Goal: Communication & Community: Participate in discussion

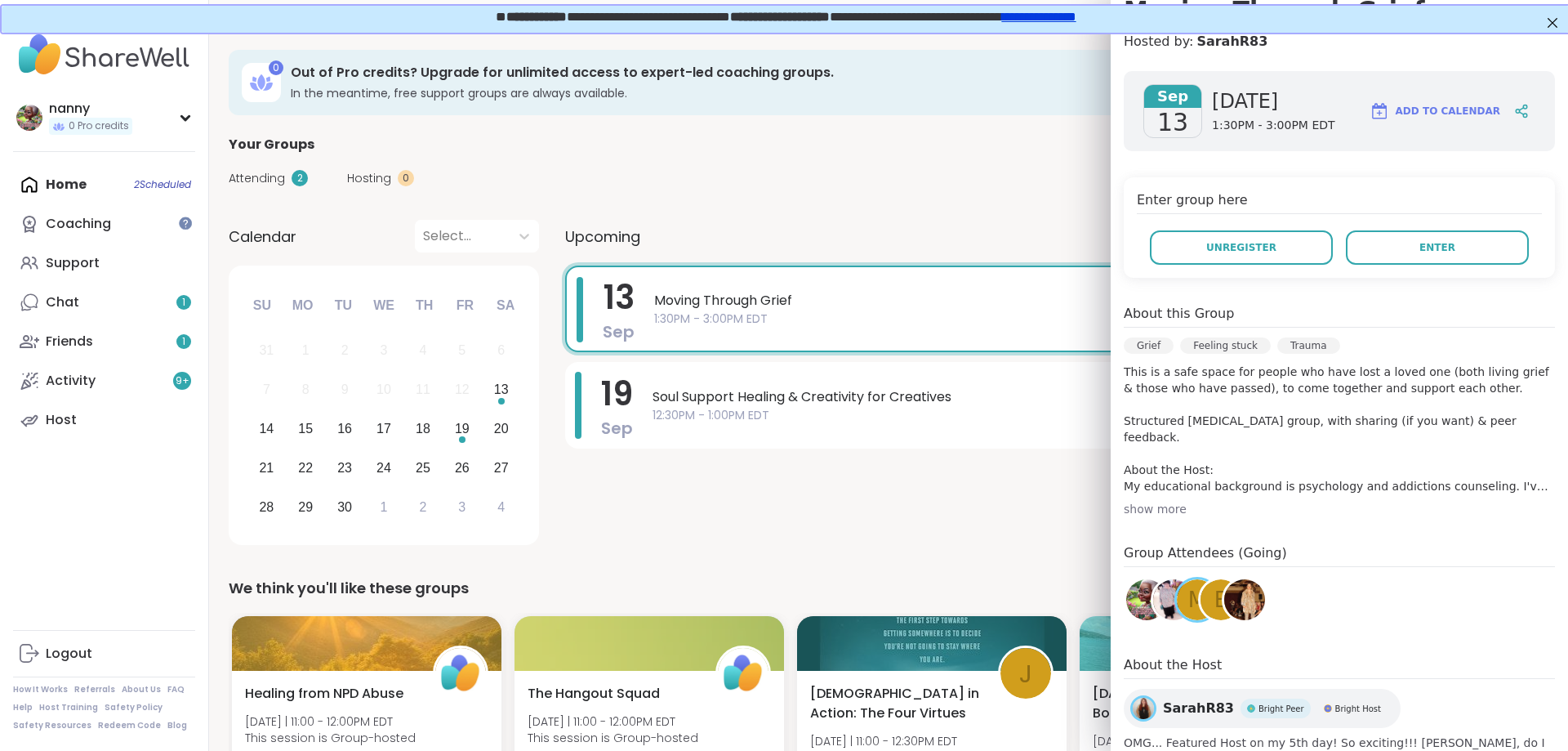
scroll to position [272, 0]
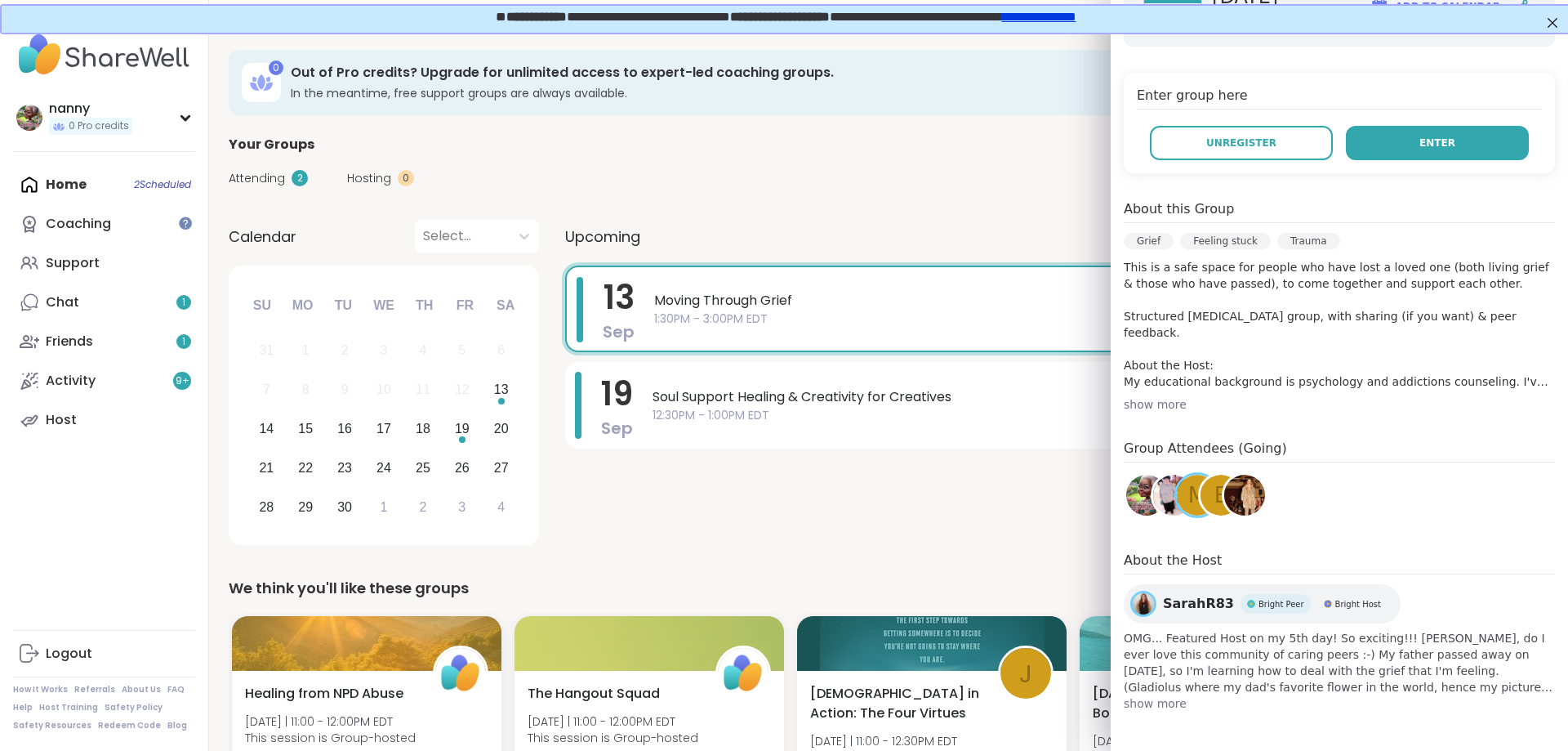
click at [1446, 145] on span "Enter" at bounding box center [1437, 143] width 36 height 14
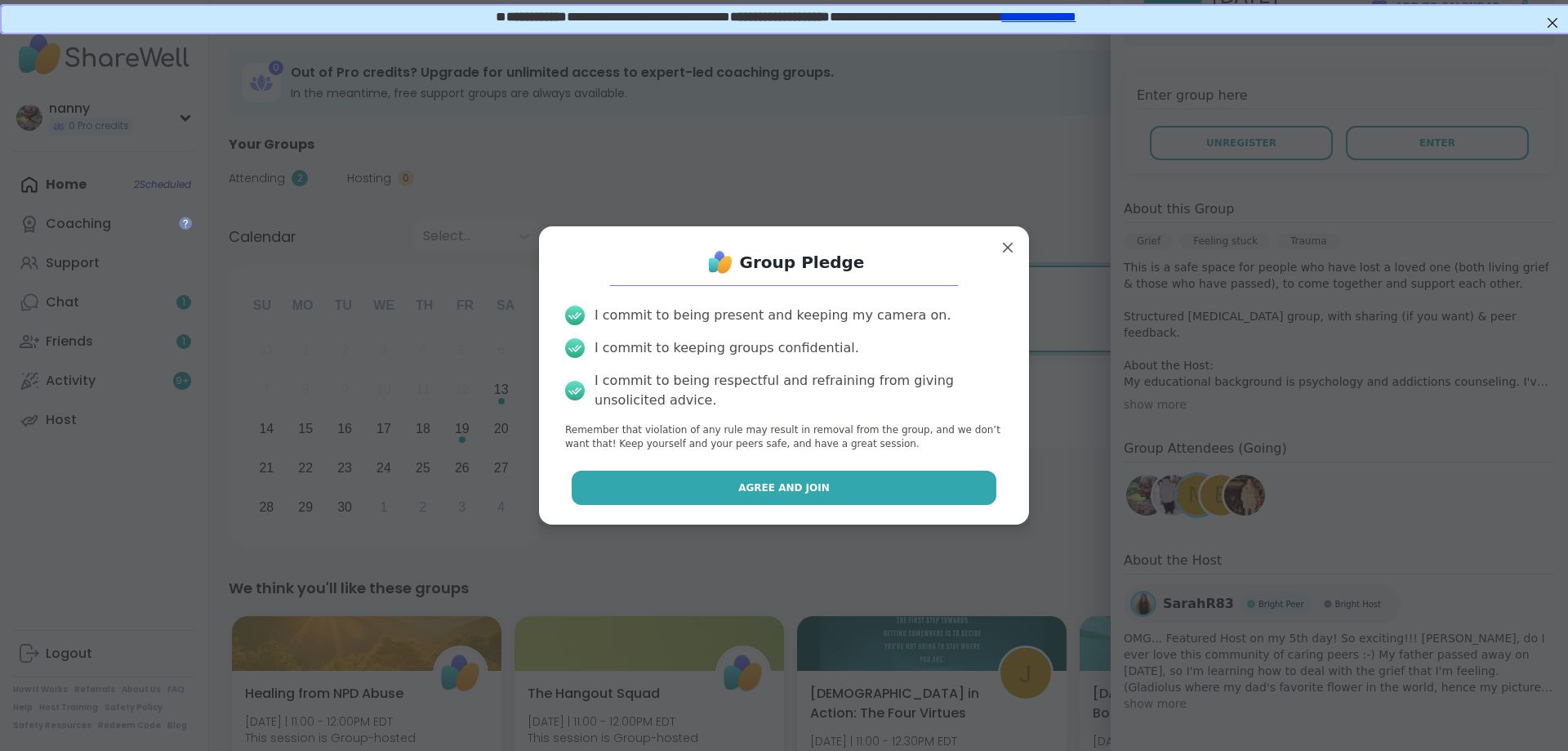
click at [813, 486] on span "Agree and Join" at bounding box center [784, 487] width 91 height 14
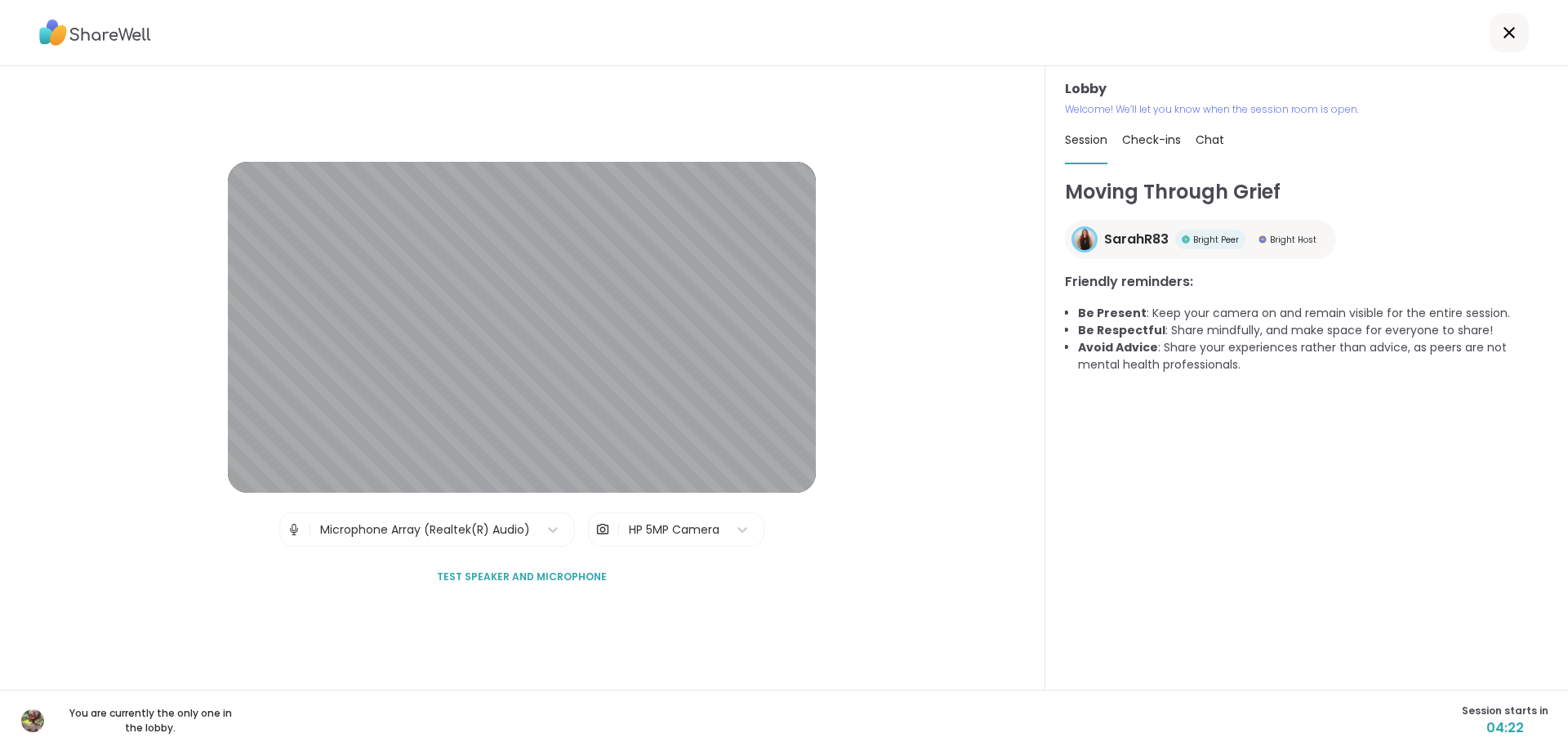
click at [1136, 136] on span "Check-ins" at bounding box center [1151, 139] width 59 height 16
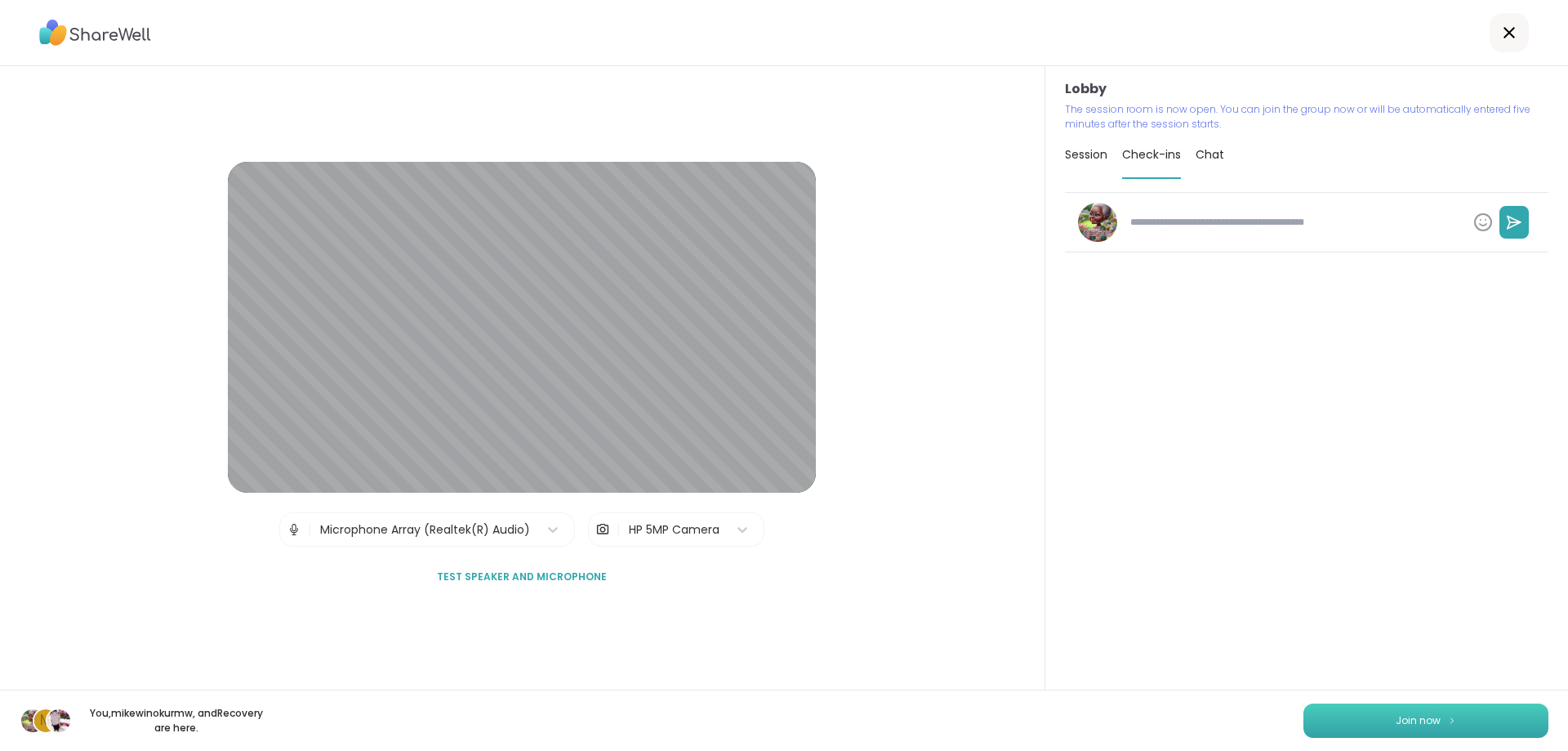
click at [1395, 713] on button "Join now" at bounding box center [1426, 721] width 245 height 34
type textarea "*"
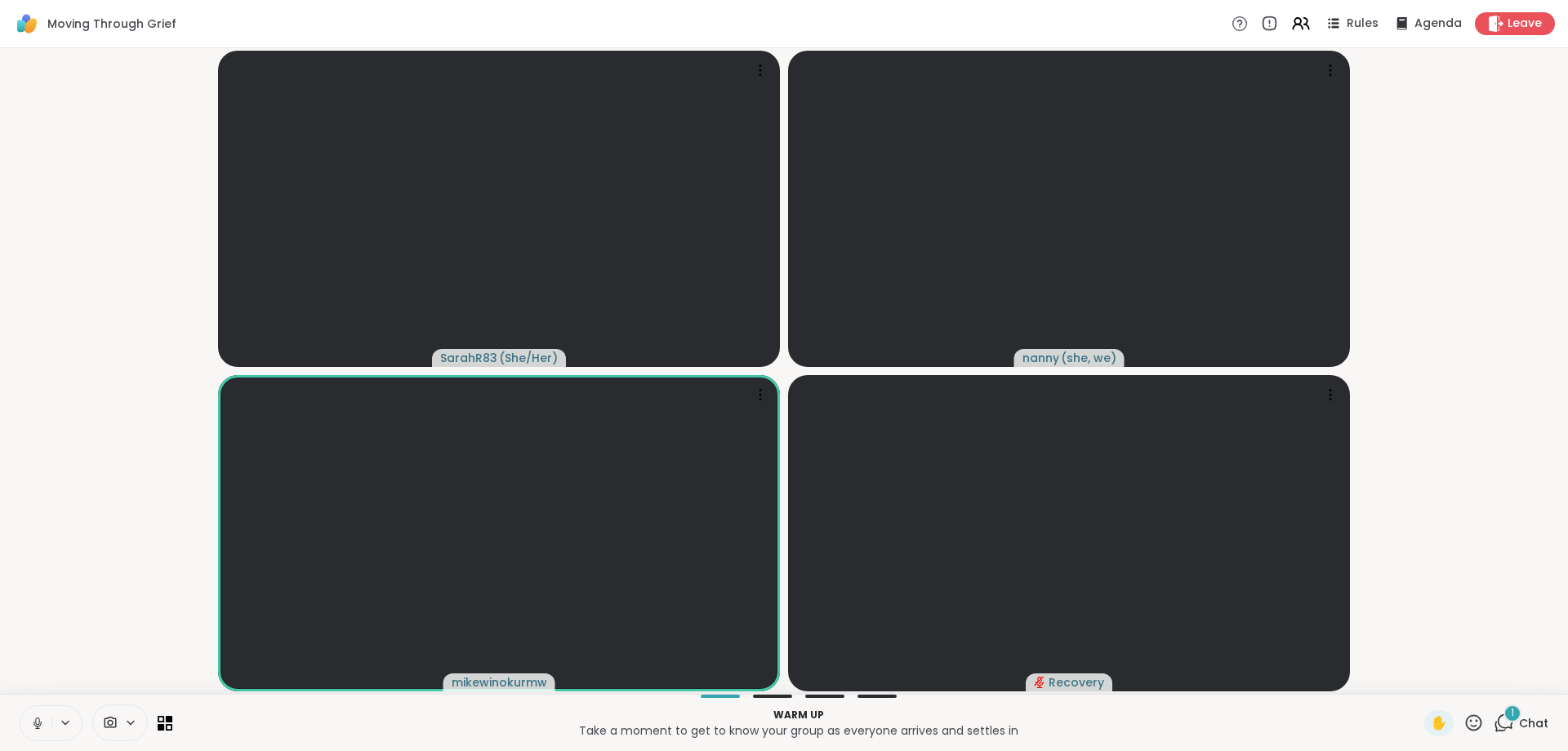
click at [1505, 717] on icon at bounding box center [1504, 722] width 21 height 21
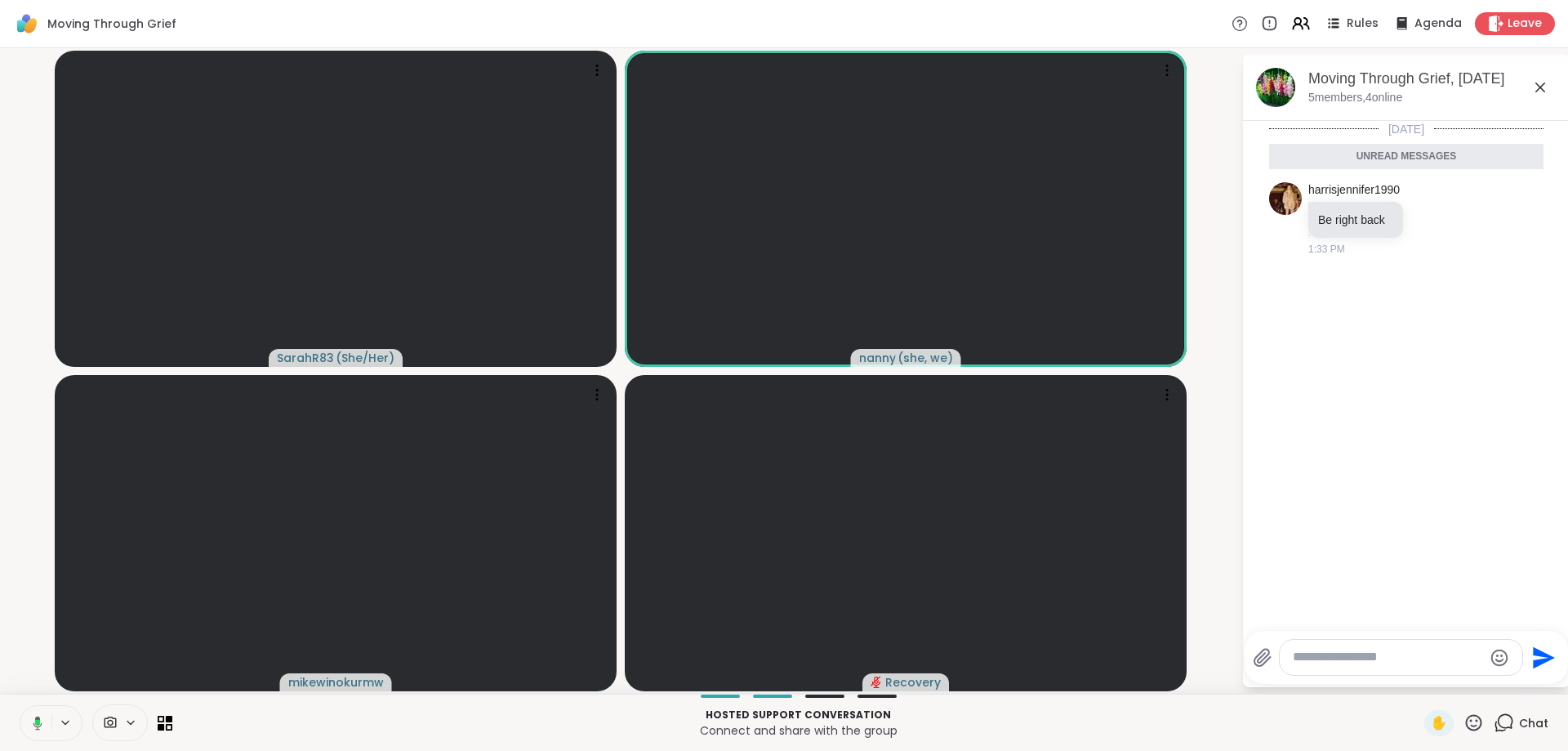
click at [1471, 718] on icon at bounding box center [1473, 722] width 21 height 21
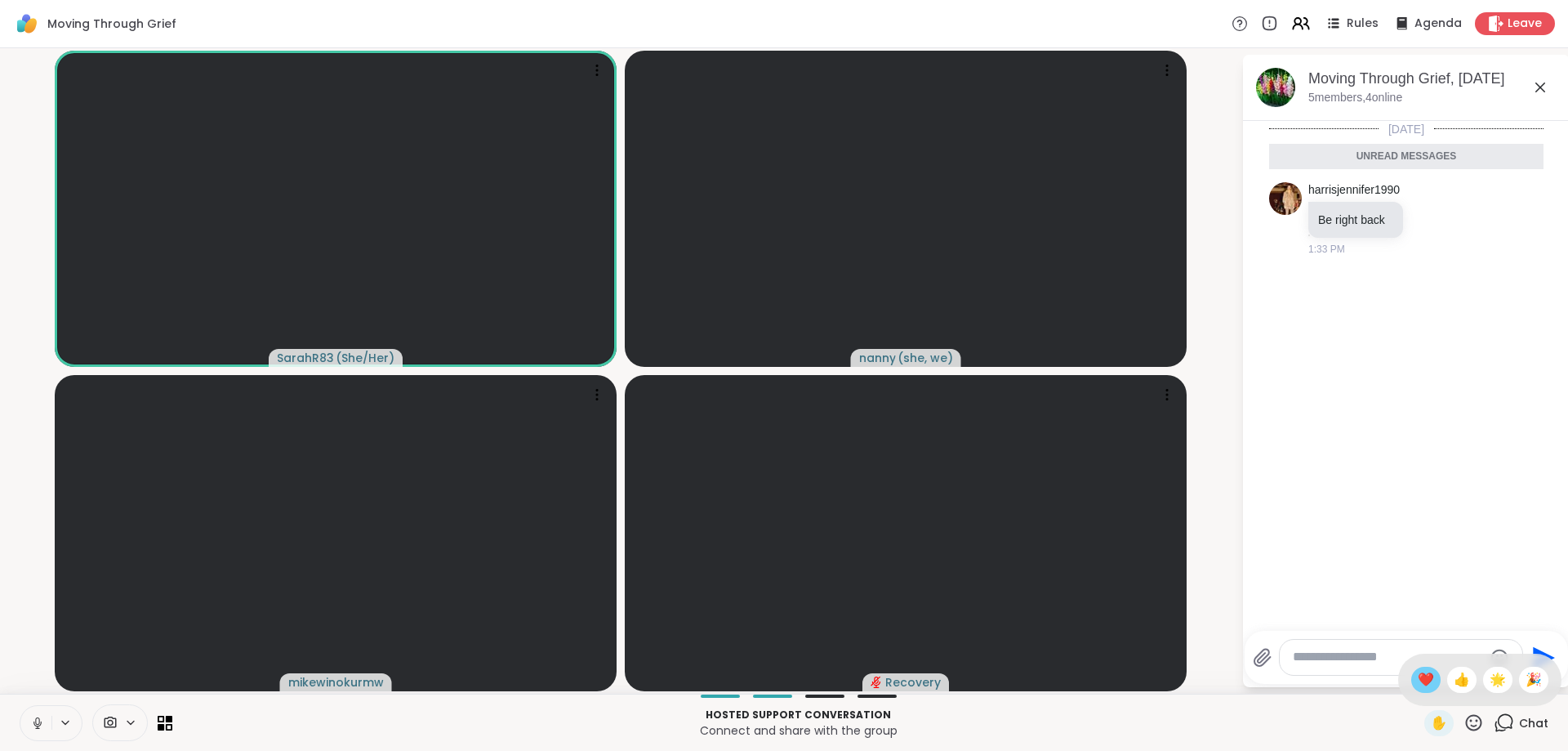
click at [1425, 675] on span "❤️" at bounding box center [1426, 679] width 16 height 20
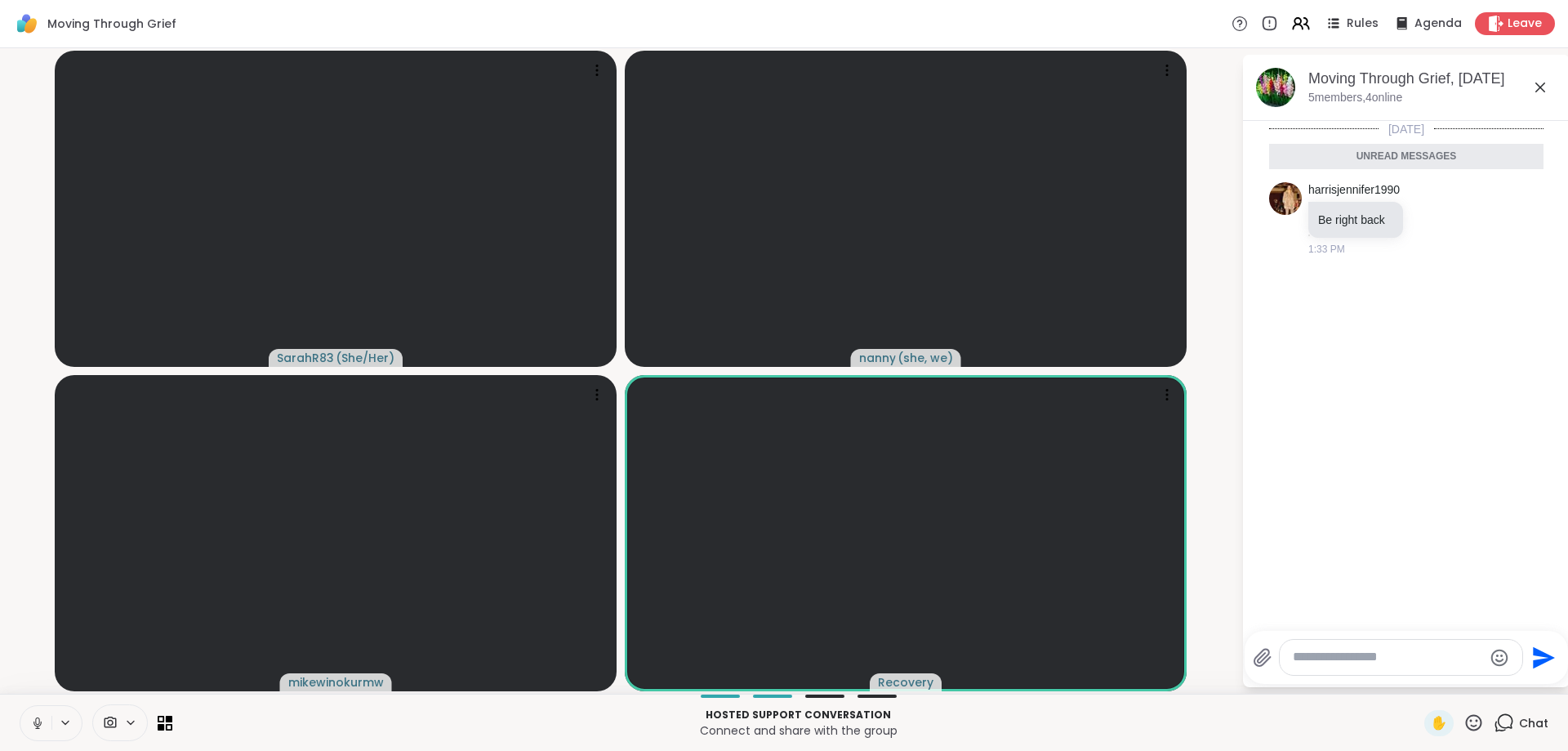
click at [1471, 724] on icon at bounding box center [1473, 722] width 21 height 21
click at [1421, 680] on span "❤️" at bounding box center [1426, 679] width 16 height 20
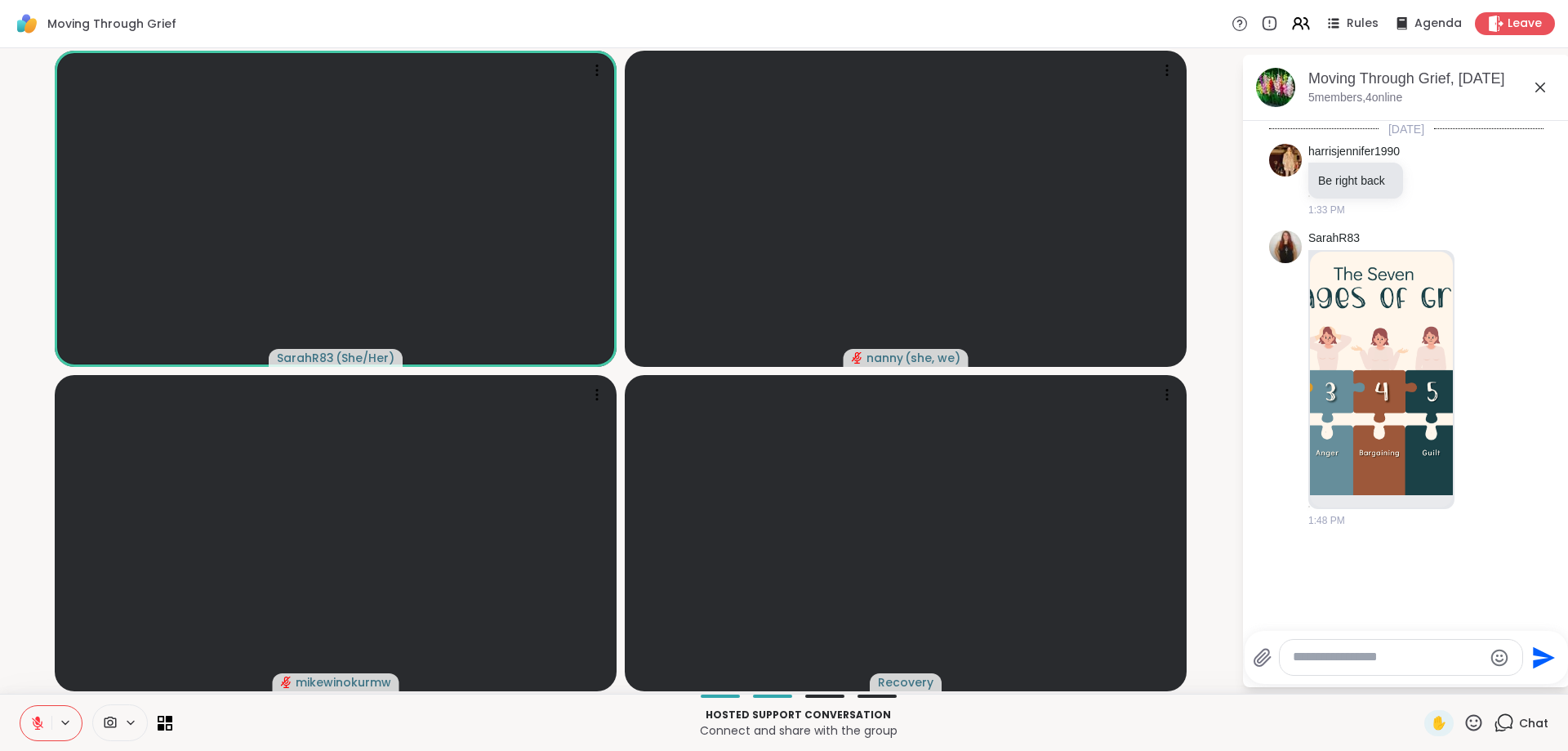
click at [1309, 659] on textarea "Type your message" at bounding box center [1387, 656] width 190 height 17
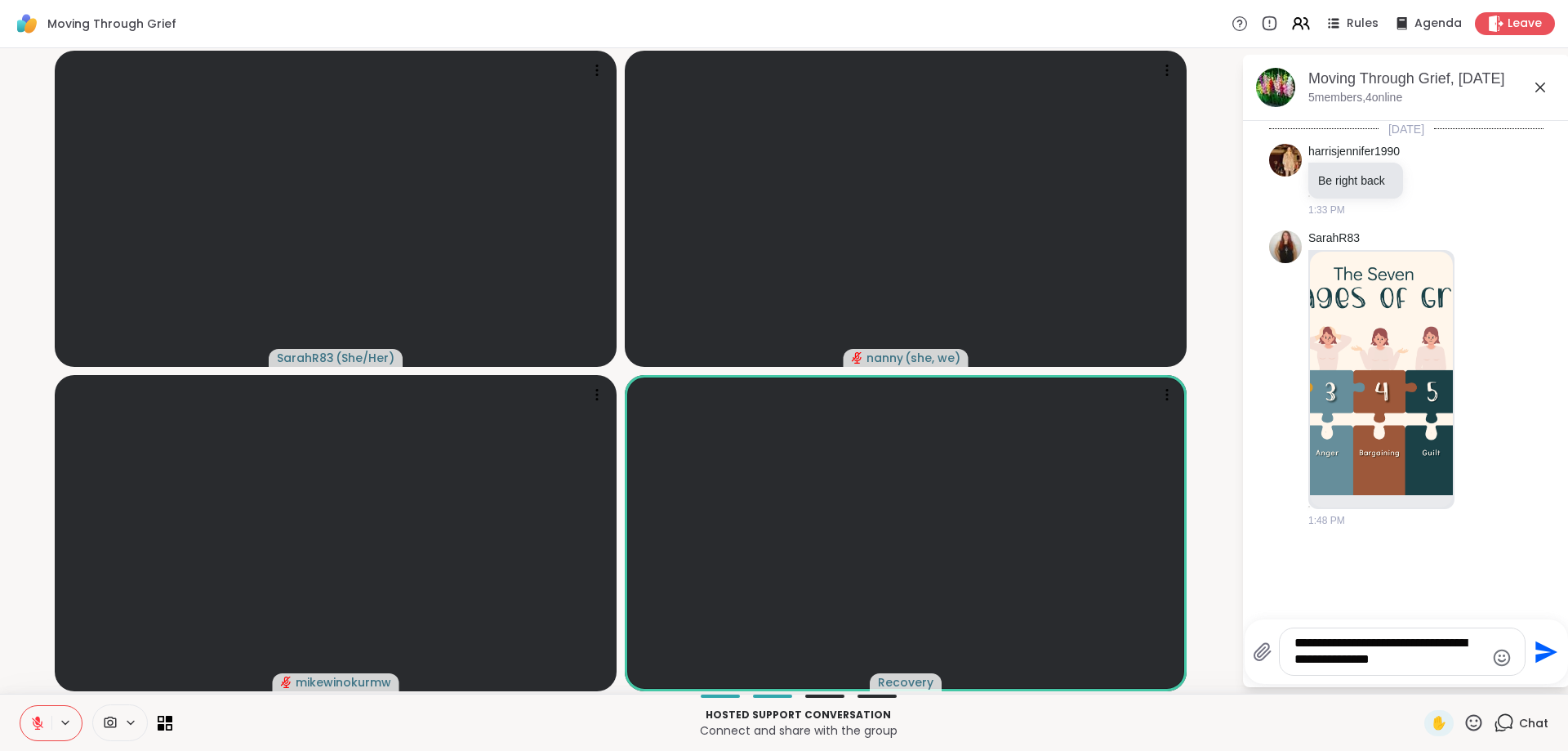
type textarea "**********"
click at [1540, 648] on icon "Send" at bounding box center [1547, 651] width 22 height 22
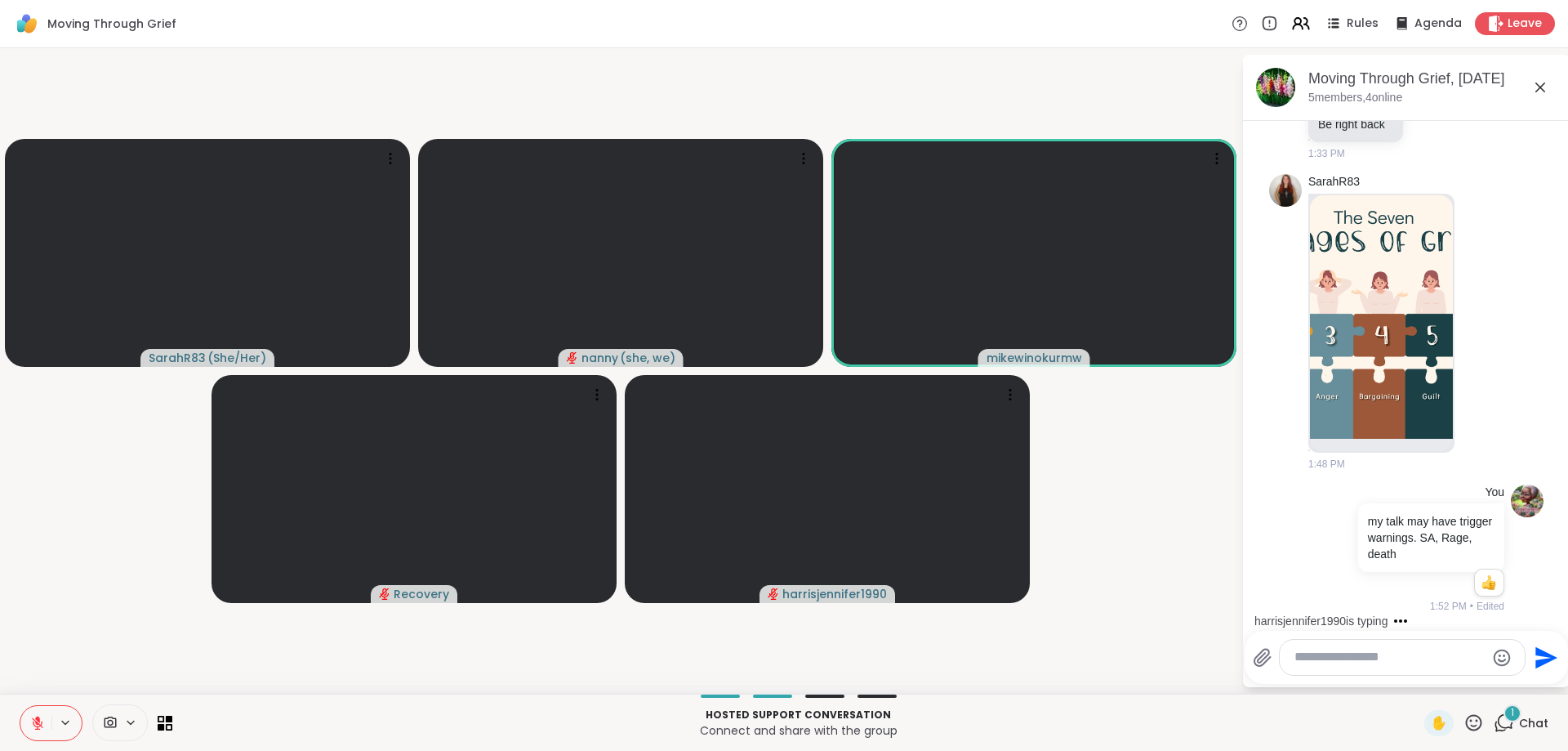
scroll to position [159, 0]
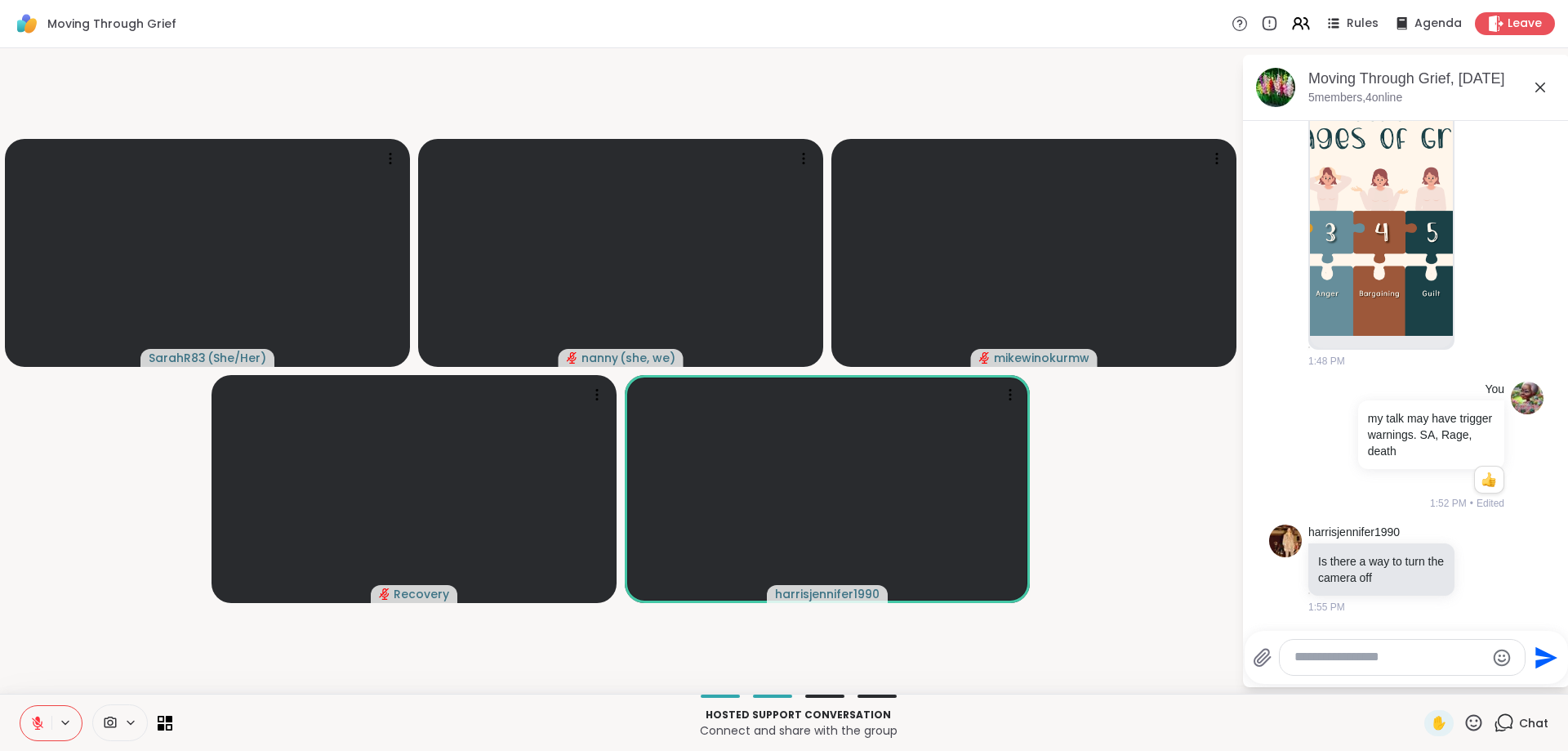
click at [1473, 720] on icon at bounding box center [1473, 722] width 21 height 21
click at [1421, 678] on span "❤️" at bounding box center [1426, 679] width 16 height 20
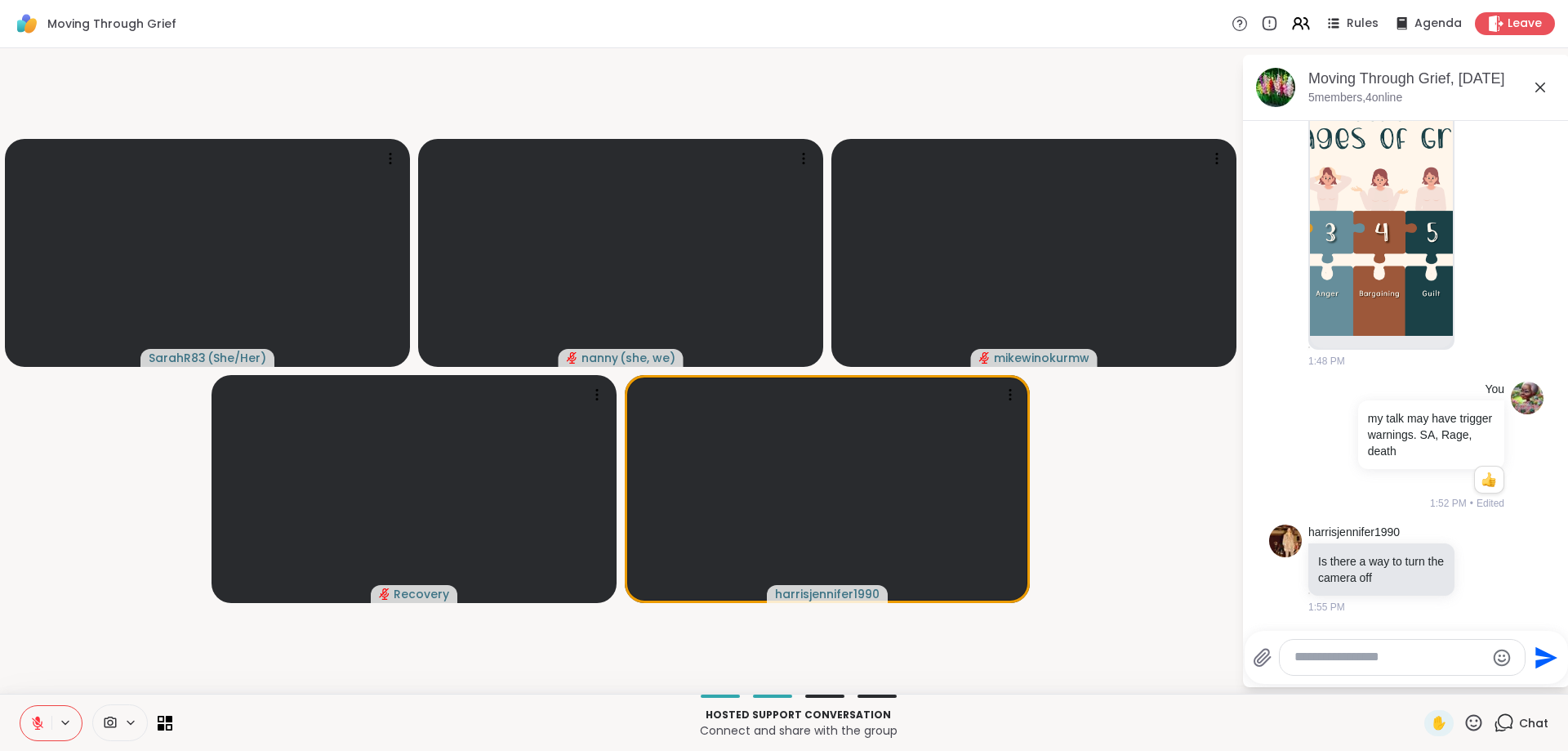
click at [1478, 725] on icon at bounding box center [1474, 722] width 16 height 16
click at [1418, 670] on span "❤️" at bounding box center [1426, 679] width 16 height 20
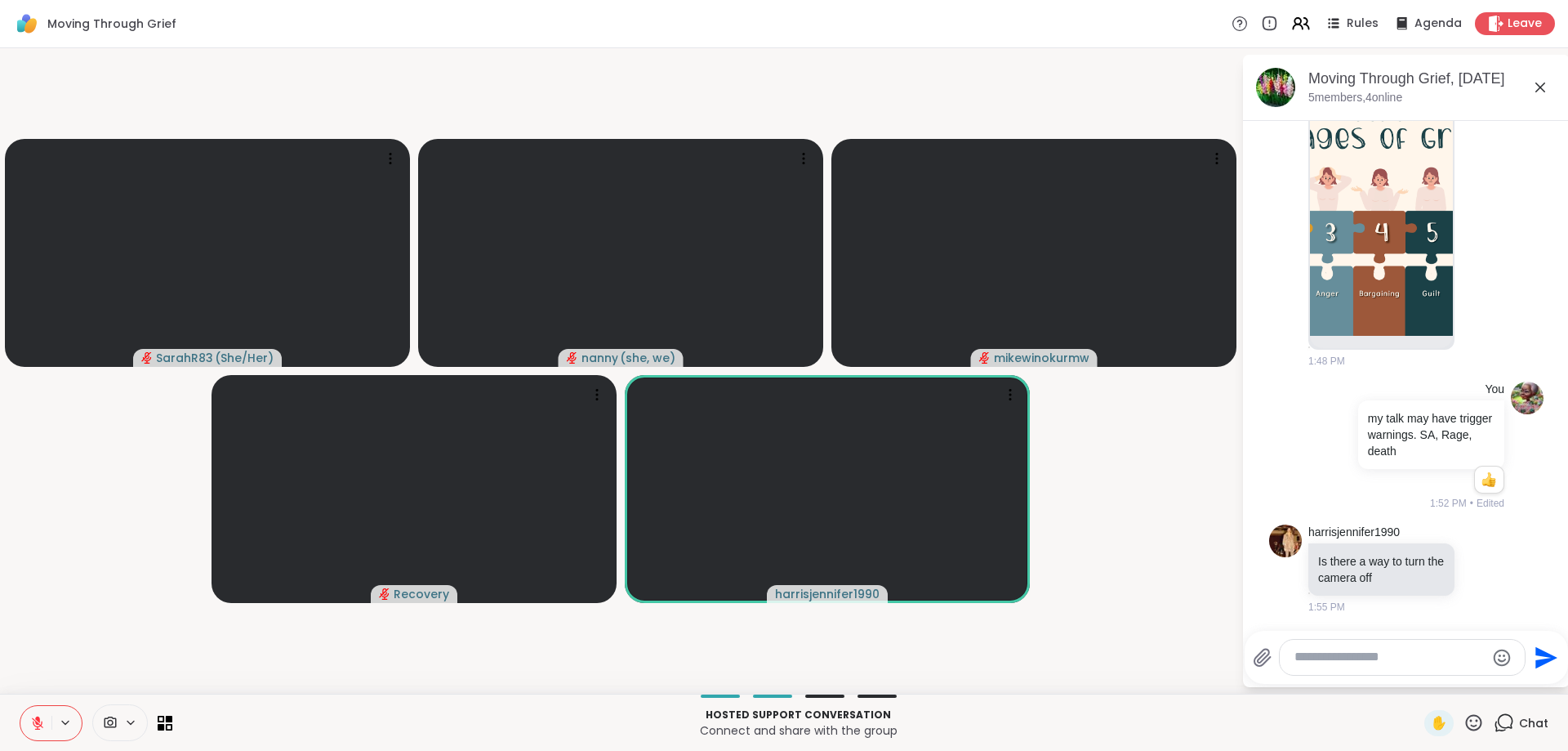
scroll to position [296, 0]
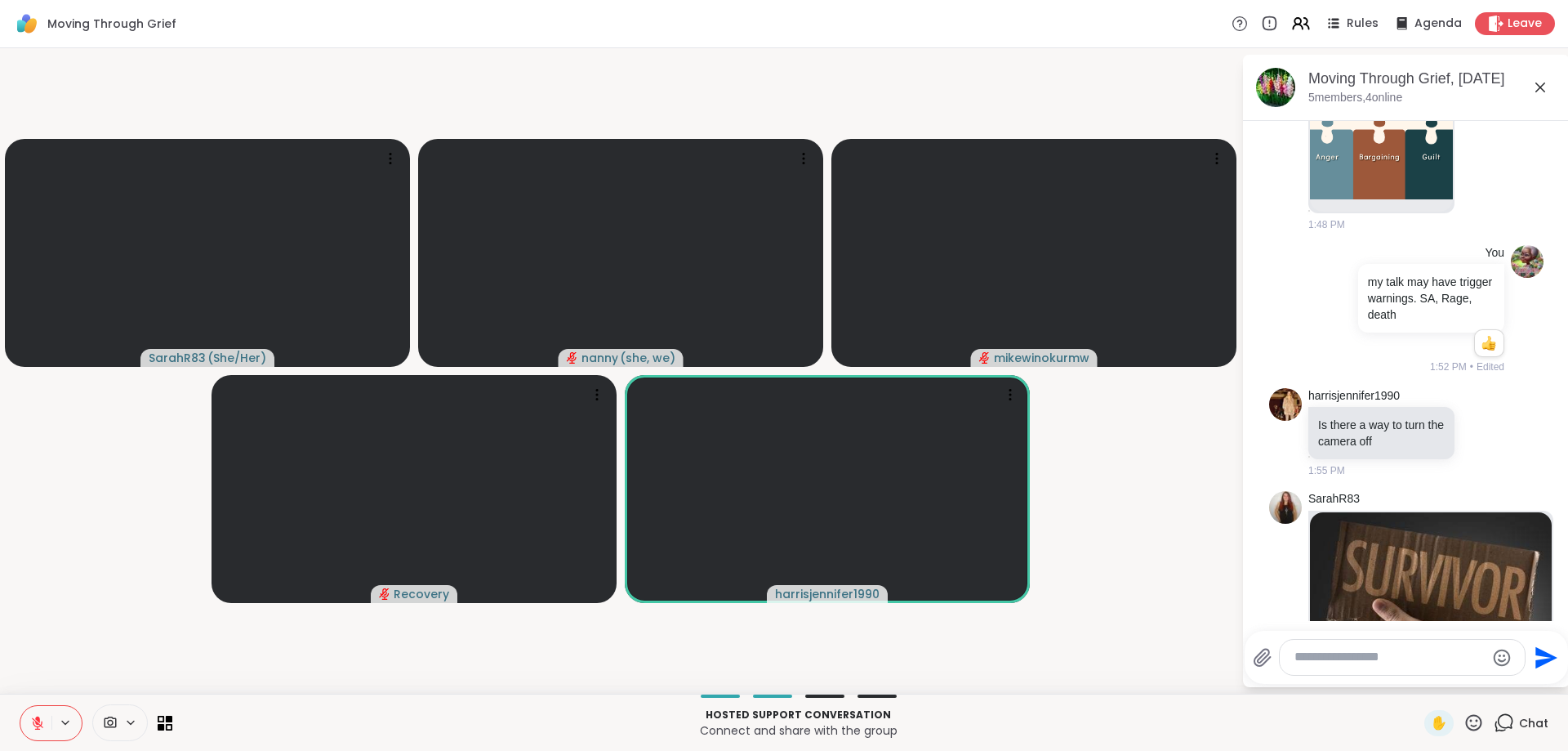
click at [1472, 725] on icon at bounding box center [1474, 722] width 16 height 16
click at [1425, 686] on span "❤️" at bounding box center [1426, 679] width 16 height 20
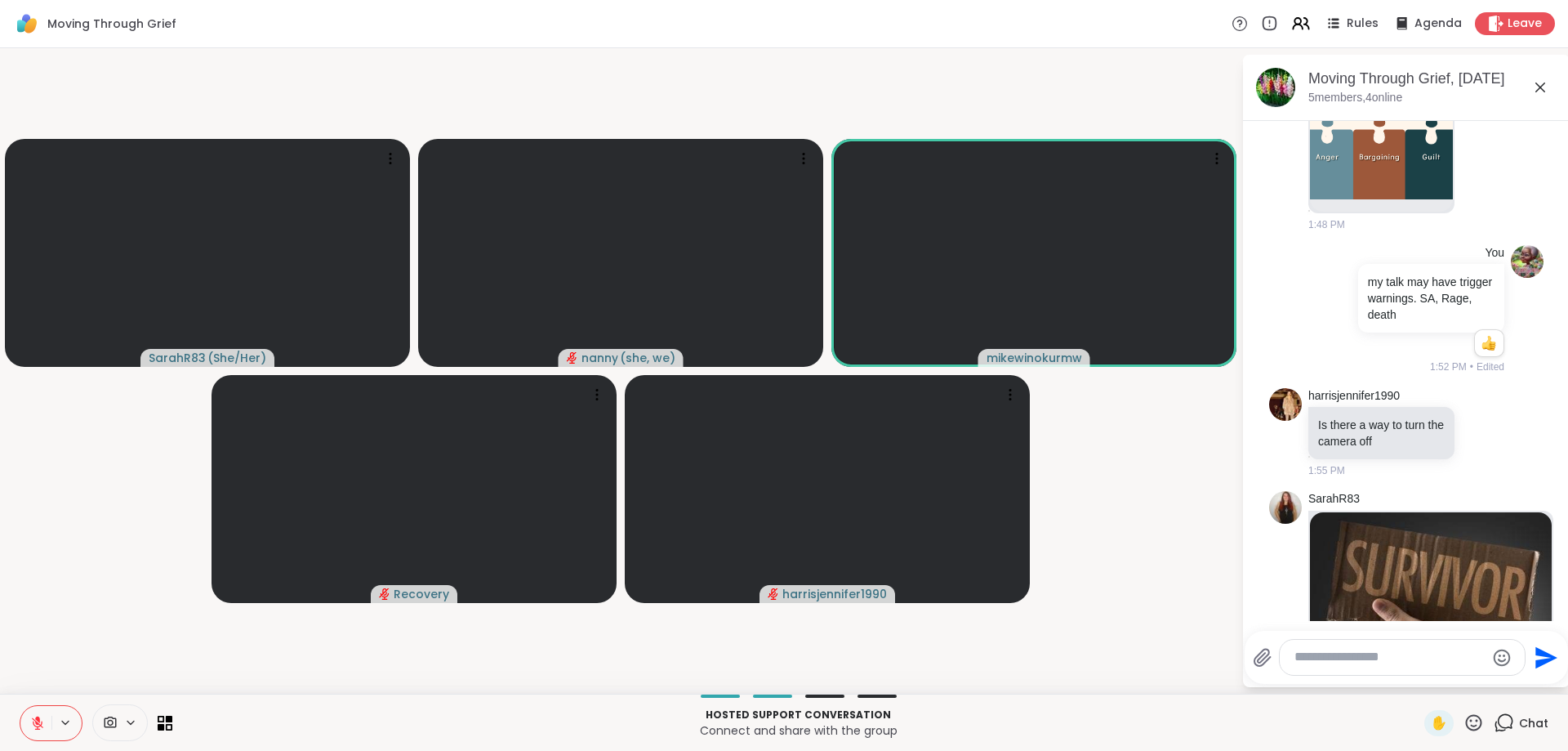
click at [1474, 724] on icon at bounding box center [1473, 722] width 21 height 21
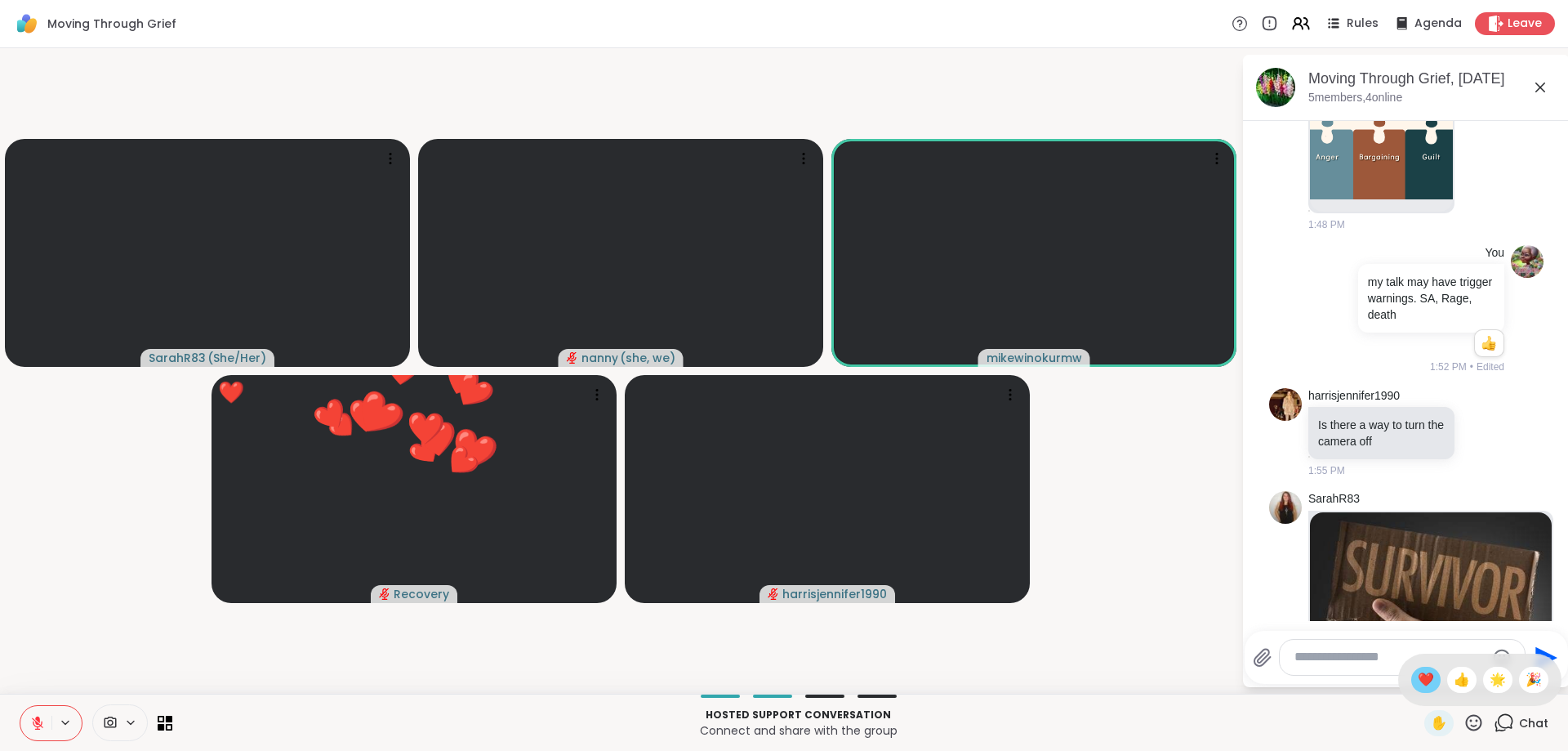
click at [1423, 679] on span "❤️" at bounding box center [1426, 679] width 16 height 20
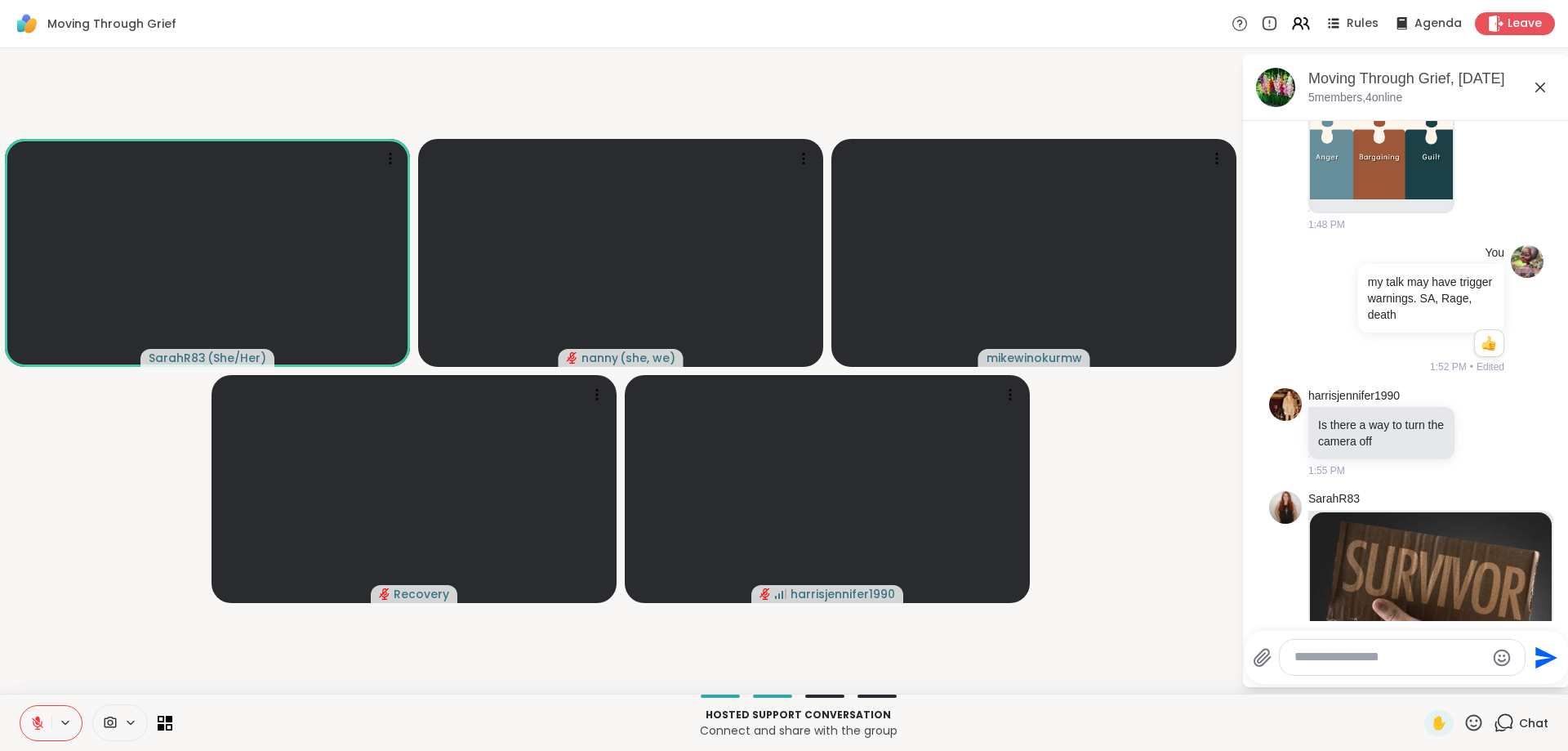
click at [1472, 725] on icon at bounding box center [1474, 722] width 16 height 16
click at [1420, 683] on span "❤️" at bounding box center [1426, 679] width 16 height 20
click at [573, 360] on icon "audio-muted" at bounding box center [572, 358] width 12 height 12
click at [33, 721] on icon at bounding box center [38, 722] width 12 height 12
click at [1472, 721] on icon at bounding box center [1474, 722] width 16 height 16
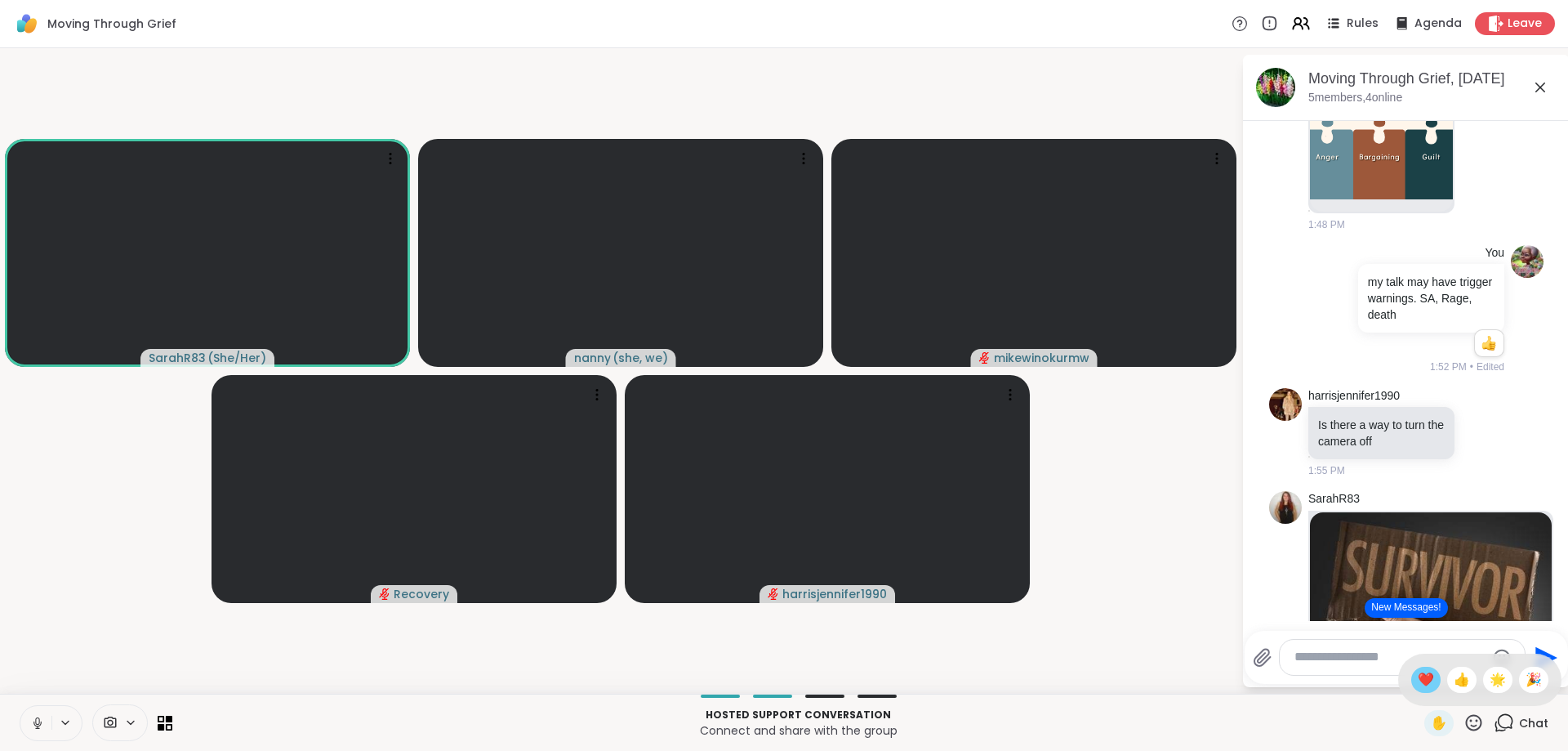
click at [1419, 679] on span "❤️" at bounding box center [1426, 679] width 16 height 20
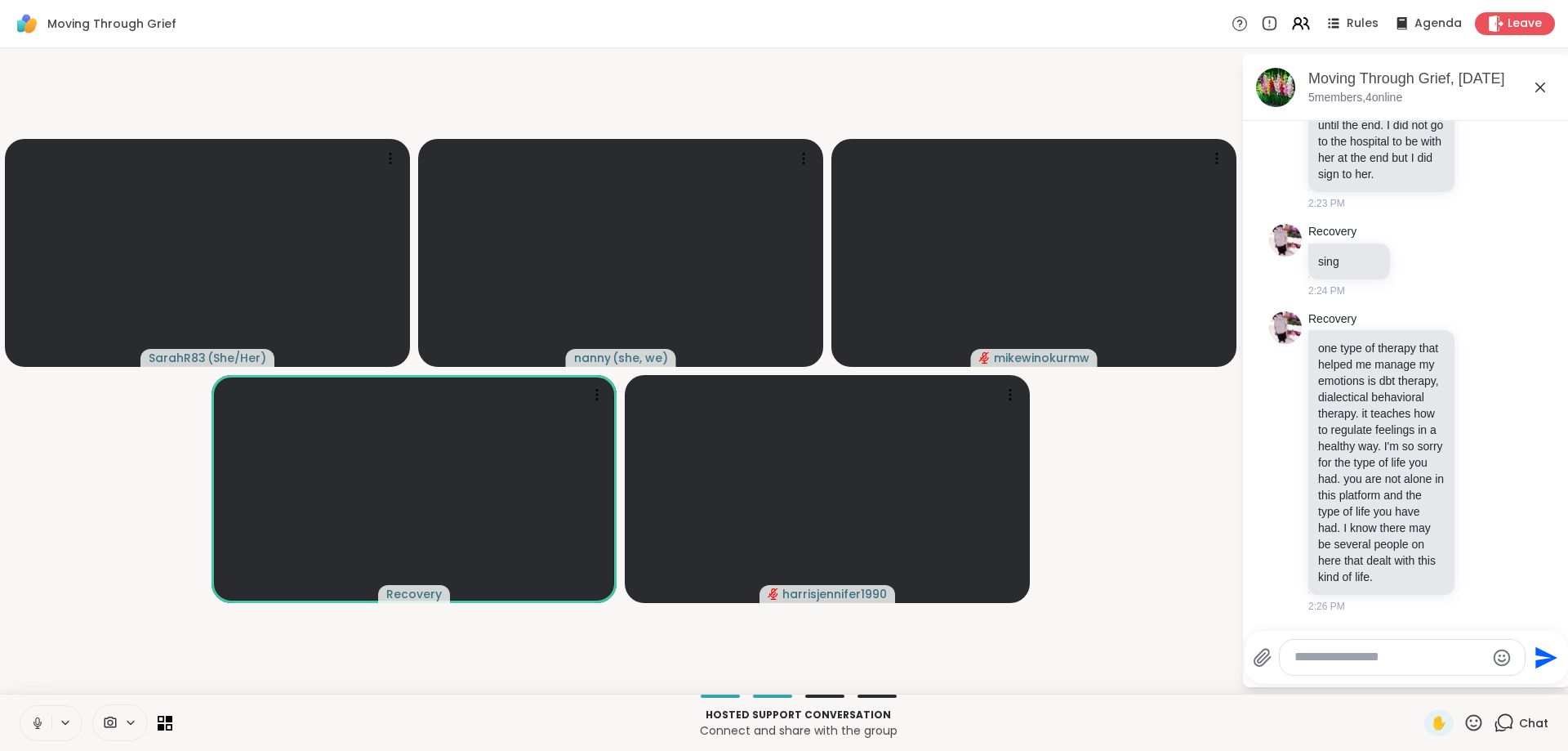
scroll to position [2074, 0]
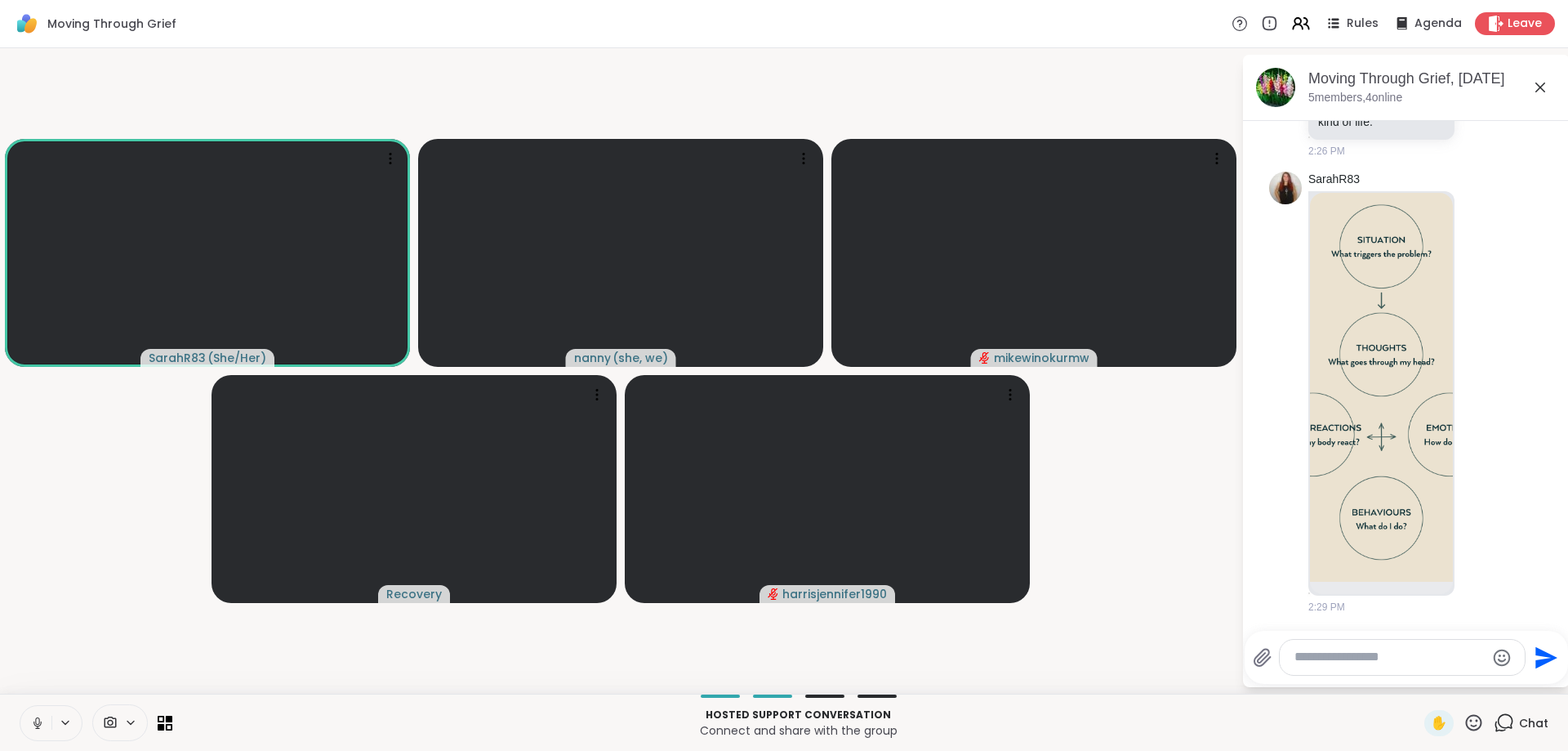
click at [1468, 723] on icon at bounding box center [1474, 722] width 16 height 16
click at [1425, 679] on span "❤️" at bounding box center [1426, 679] width 16 height 20
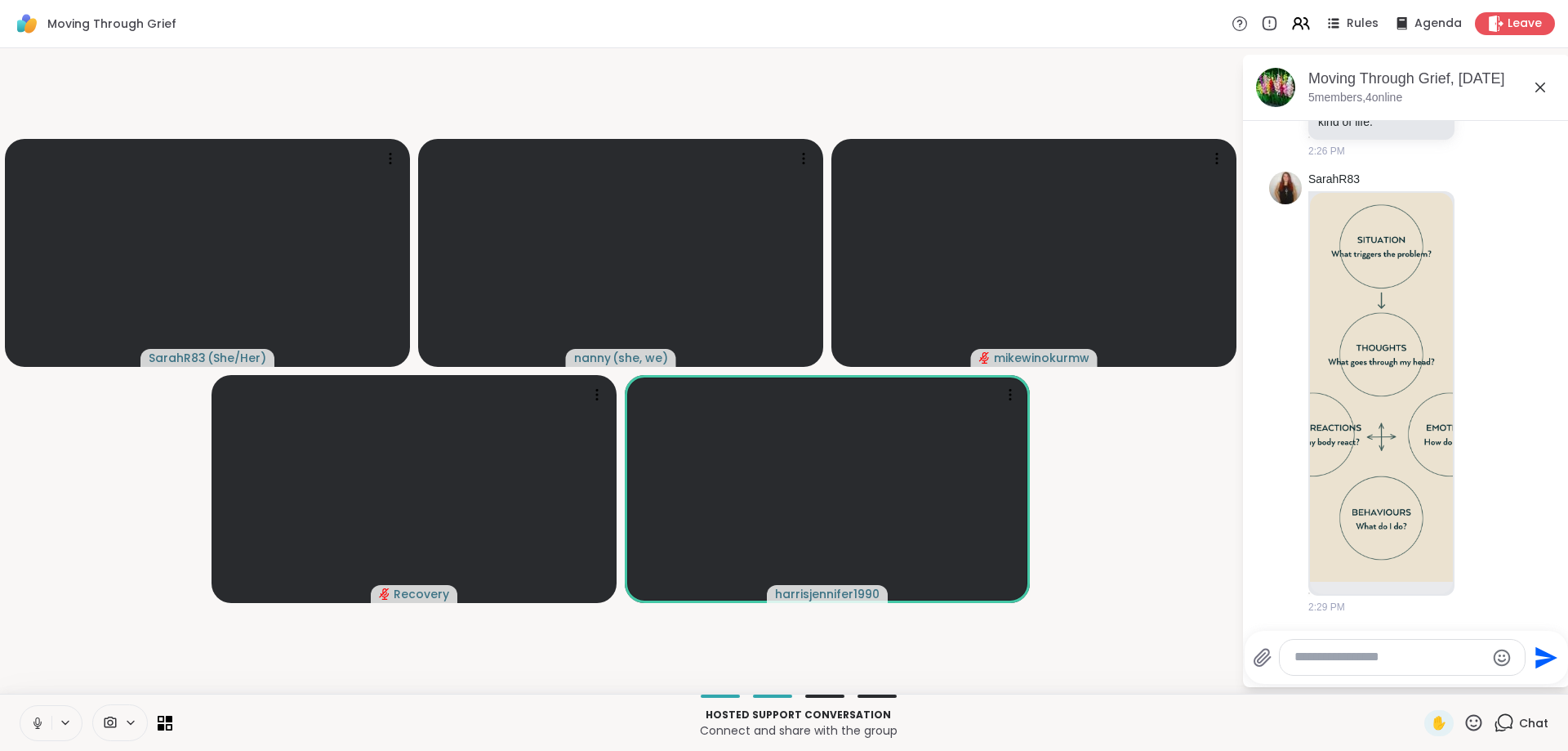
click at [1472, 721] on icon at bounding box center [1474, 722] width 16 height 16
click at [1429, 680] on span "❤️" at bounding box center [1426, 679] width 16 height 20
click at [1478, 720] on icon at bounding box center [1474, 722] width 16 height 16
click at [1423, 689] on div "❤️" at bounding box center [1426, 679] width 30 height 26
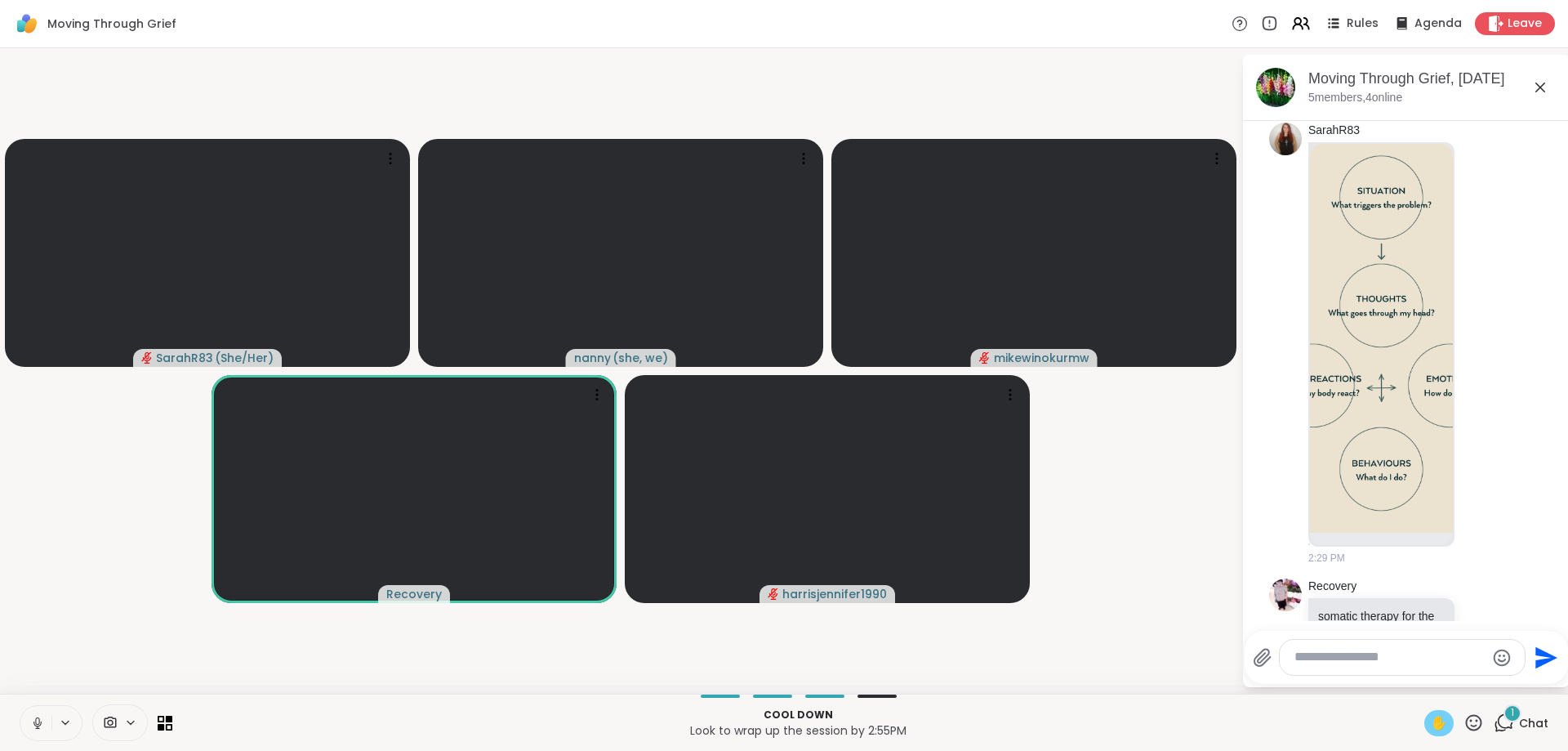
scroll to position [2194, 0]
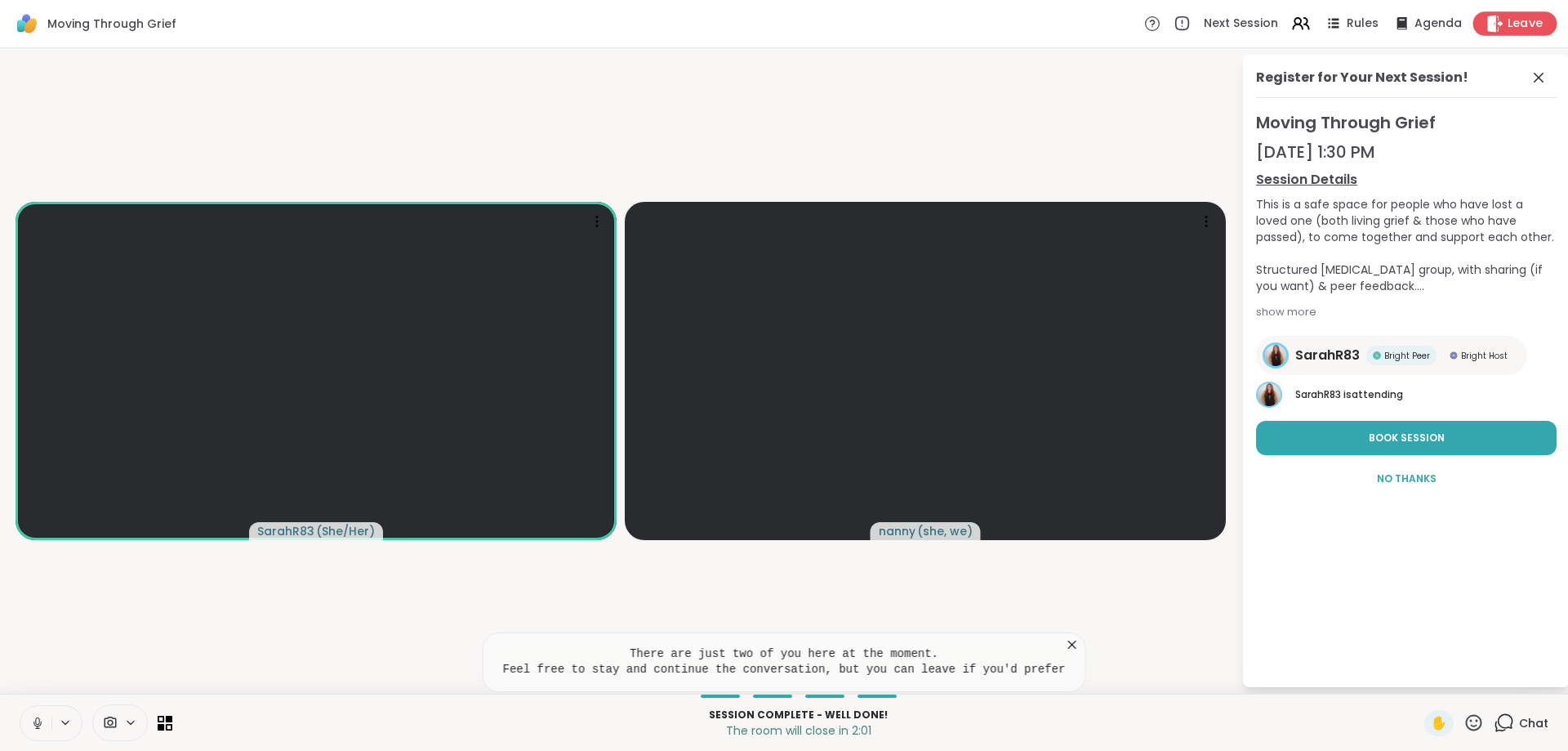
click at [1521, 20] on span "Leave" at bounding box center [1526, 23] width 36 height 17
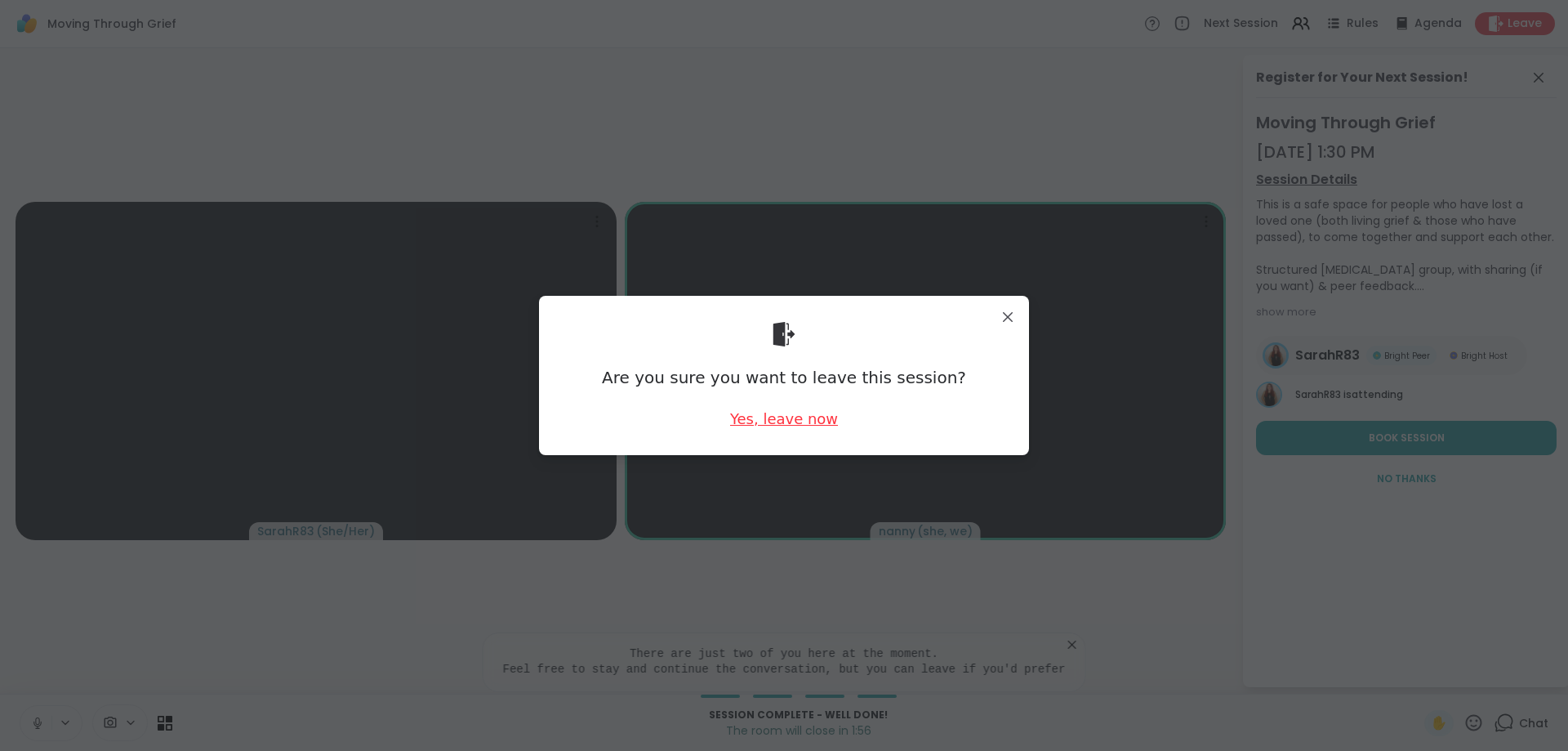
click at [771, 419] on div "Yes, leave now" at bounding box center [784, 418] width 108 height 21
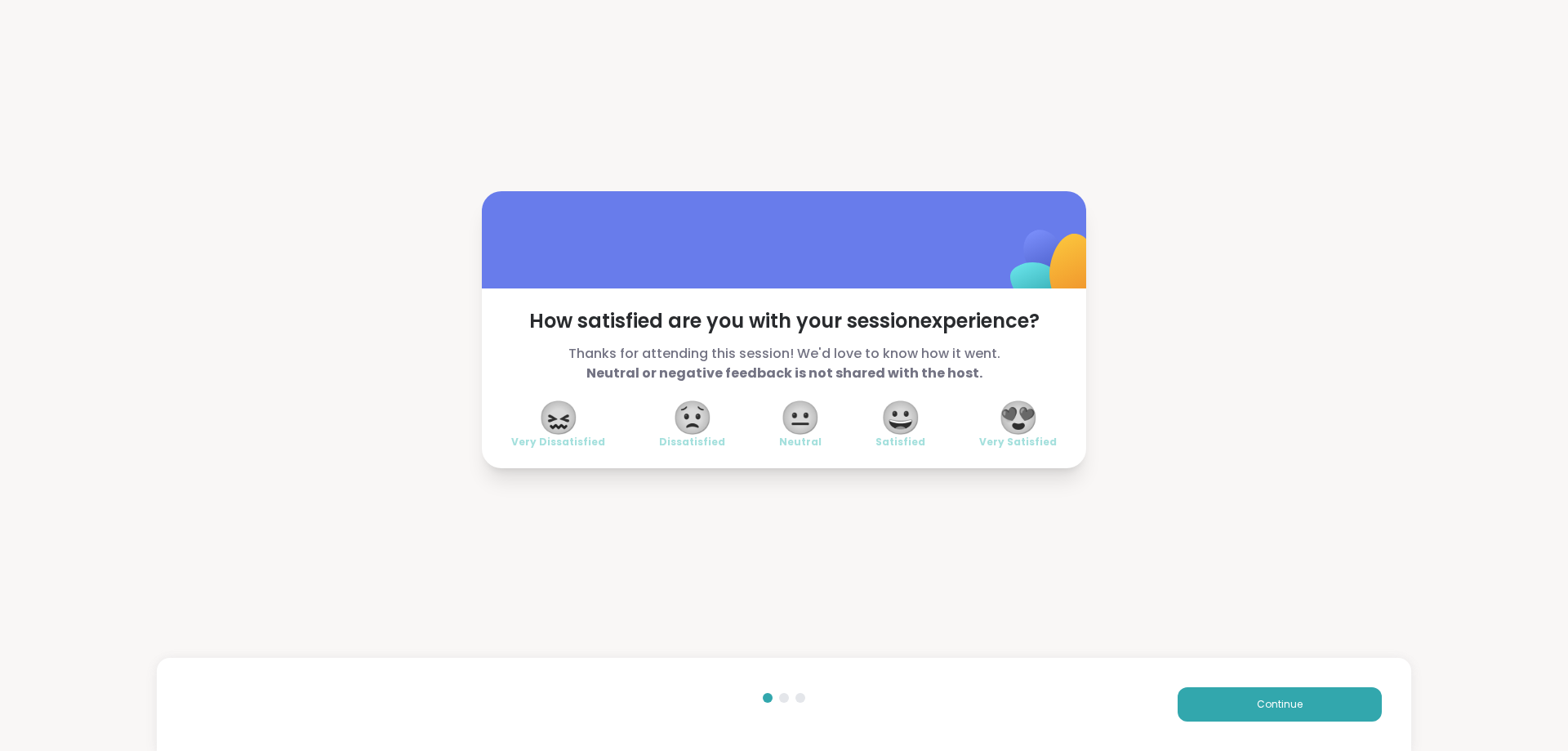
click at [1023, 413] on span "😍" at bounding box center [1018, 417] width 41 height 30
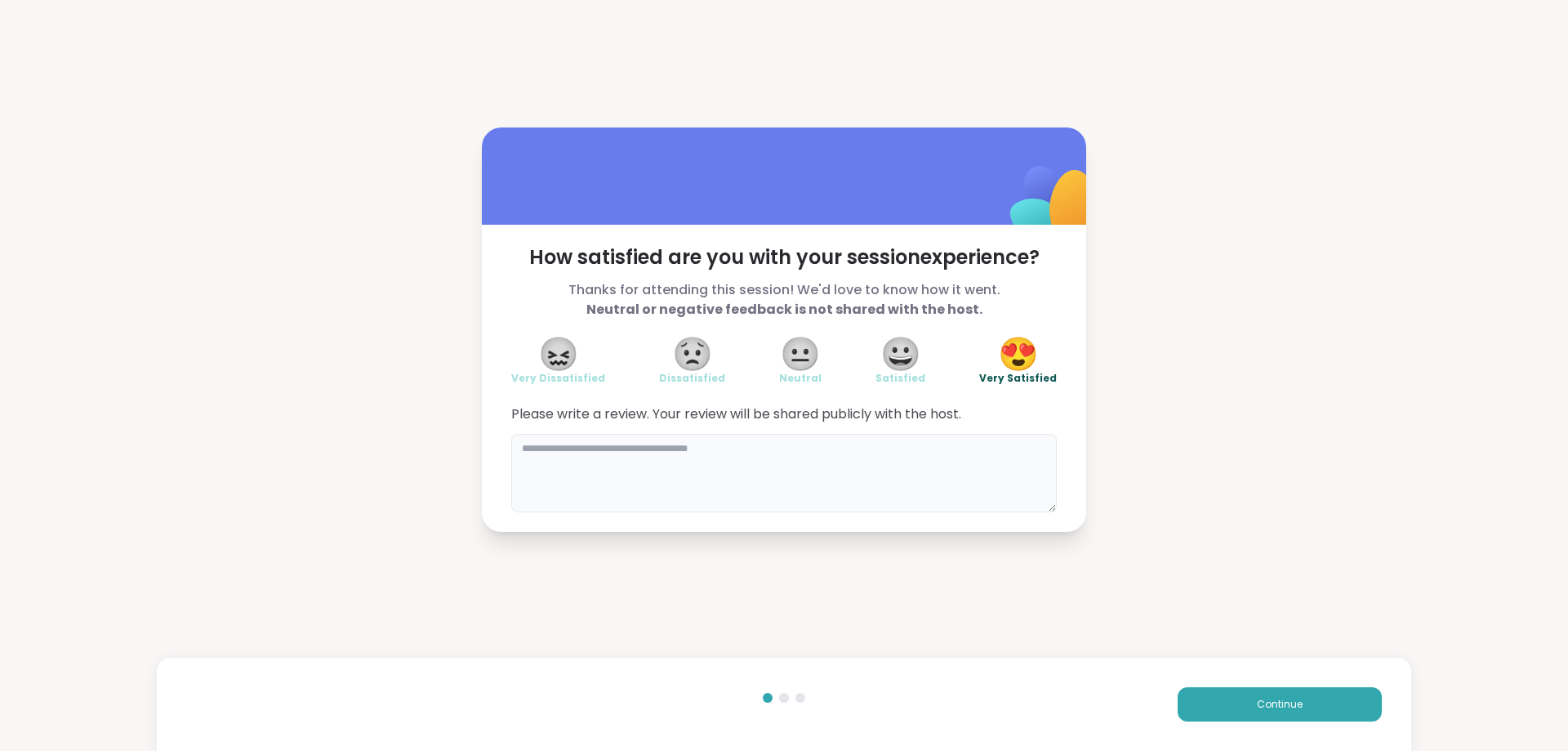
click at [518, 458] on textarea "To enrich screen reader interactions, please activate Accessibility in Grammarl…" at bounding box center [784, 473] width 545 height 79
click at [629, 458] on textarea "**********" at bounding box center [784, 473] width 545 height 79
click at [637, 458] on textarea "**********" at bounding box center [784, 473] width 545 height 79
click at [638, 502] on html "**********" at bounding box center [784, 376] width 1568 height 751
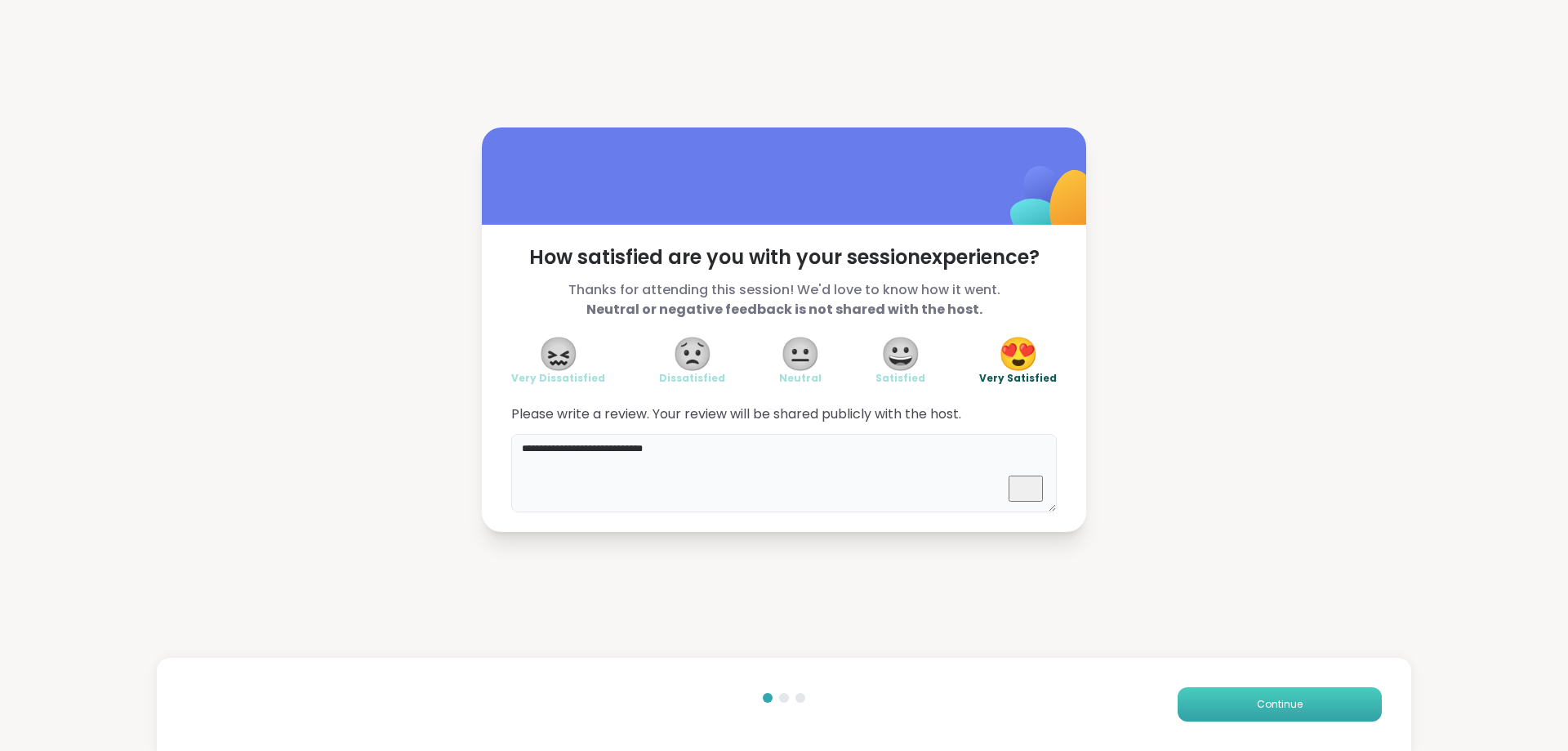
type textarea "**********"
click at [1272, 705] on span "Continue" at bounding box center [1279, 704] width 46 height 14
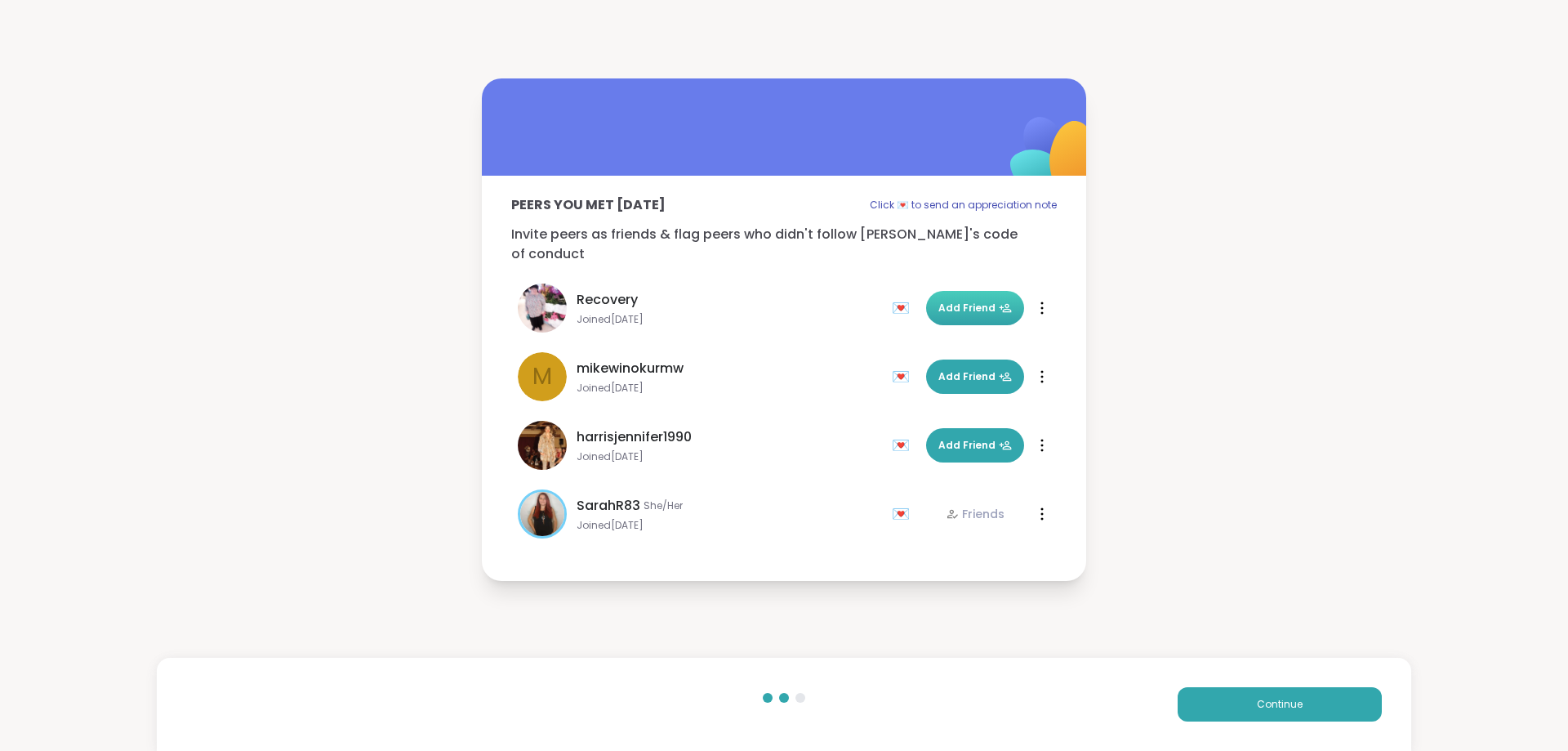
click at [983, 300] on span "Add Friend" at bounding box center [975, 308] width 73 height 14
click at [972, 438] on span "Add Friend" at bounding box center [975, 445] width 73 height 14
click at [1282, 698] on span "Continue" at bounding box center [1279, 704] width 46 height 14
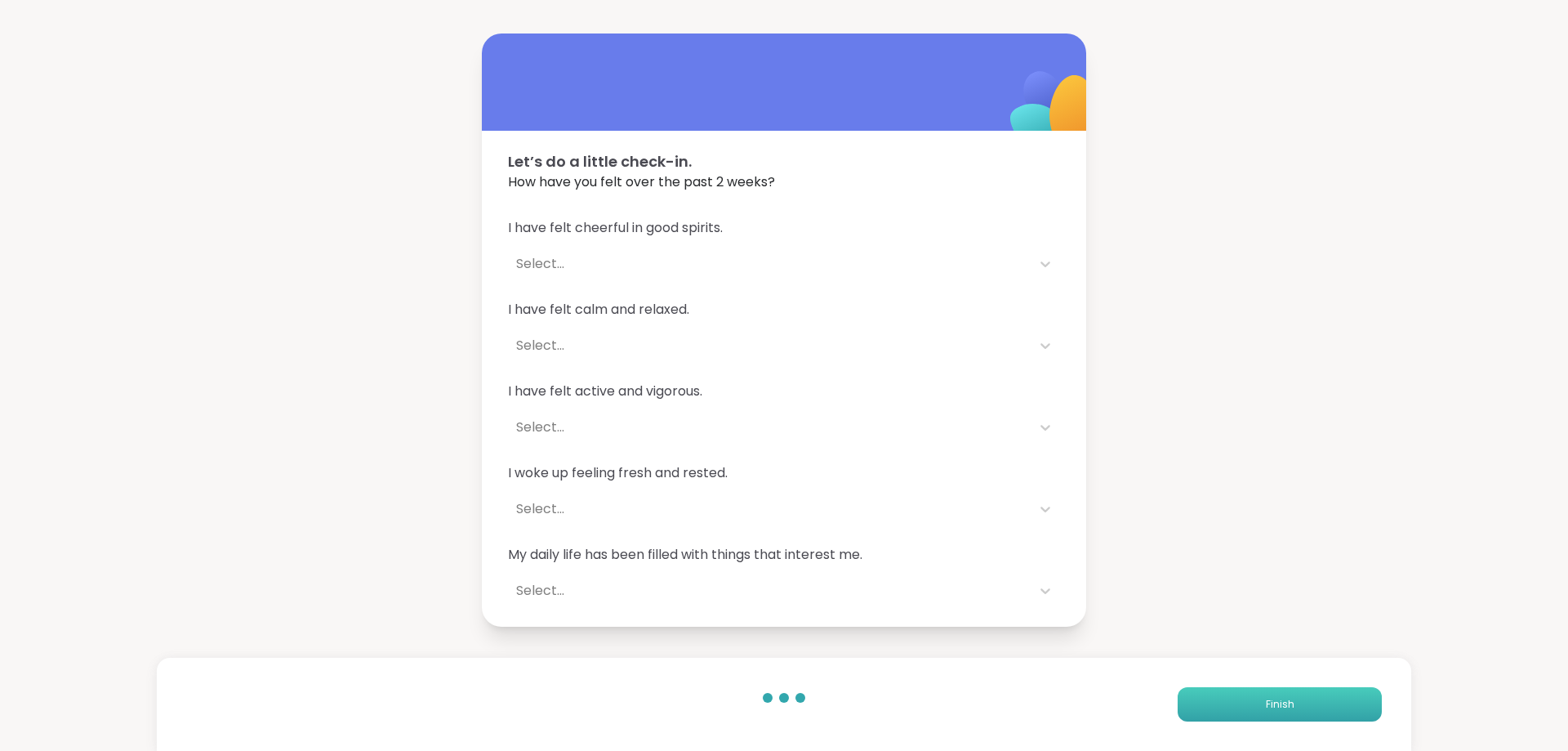
click at [1272, 706] on span "Finish" at bounding box center [1280, 704] width 29 height 14
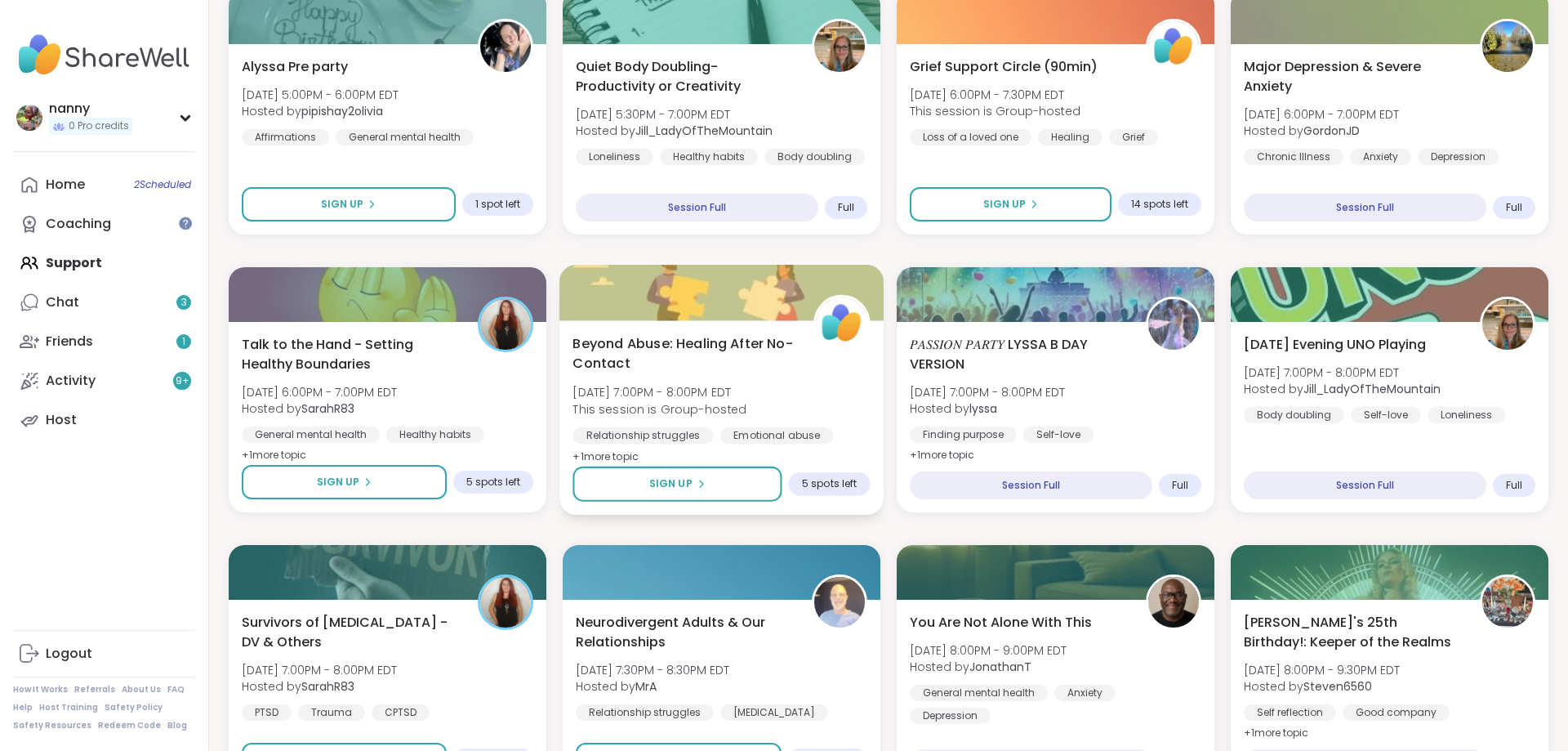
scroll to position [1000, 0]
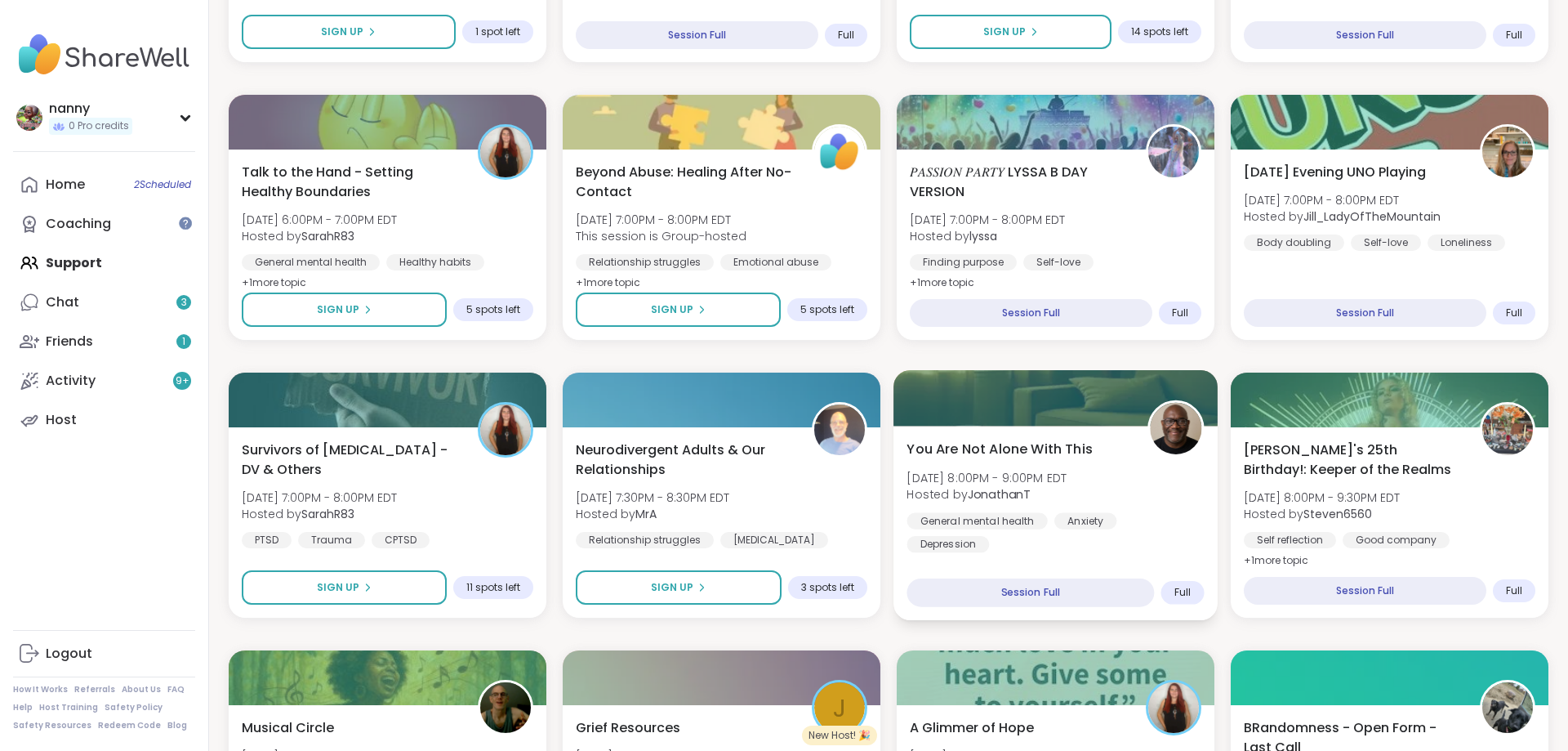
click at [1166, 424] on img at bounding box center [1176, 428] width 52 height 52
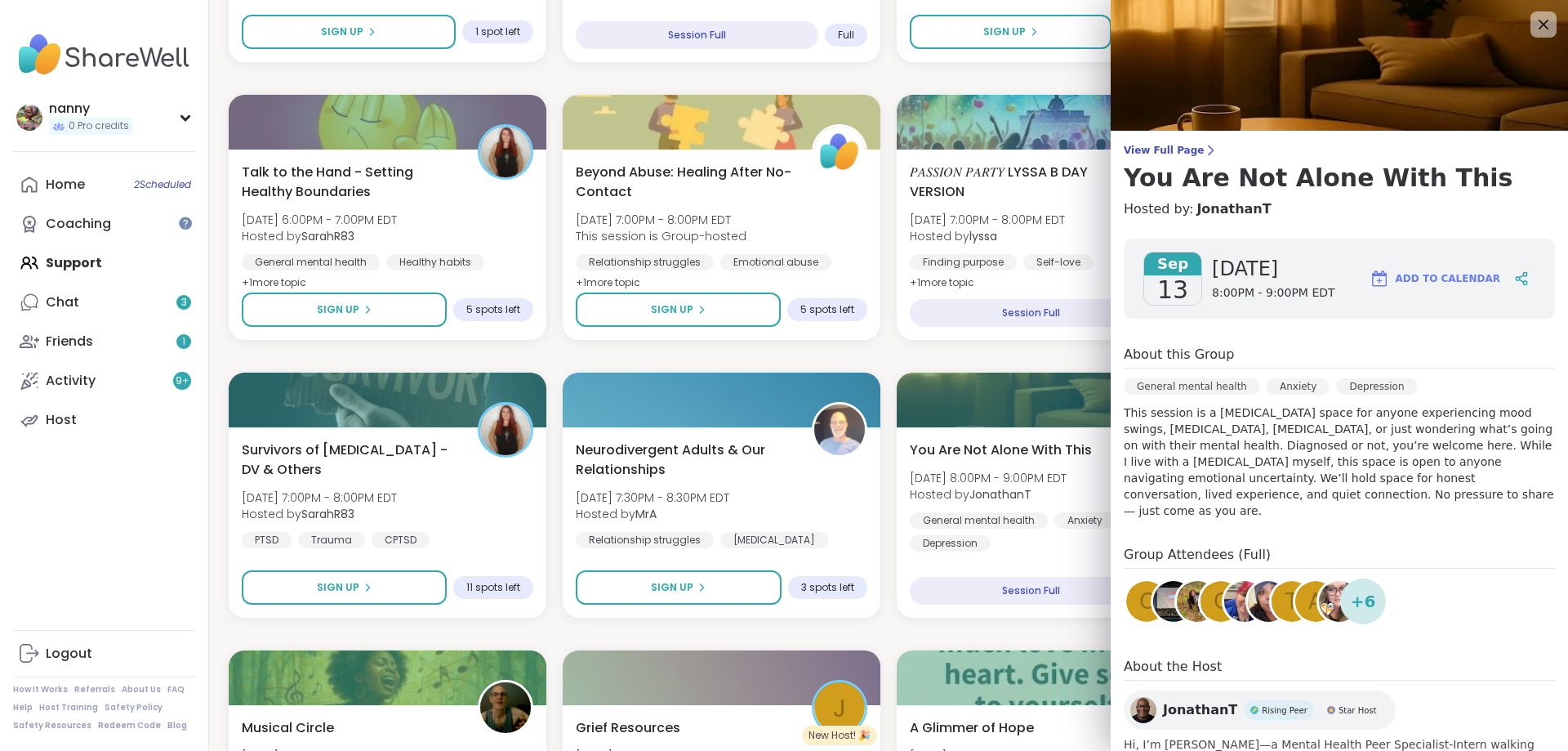
scroll to position [90, 0]
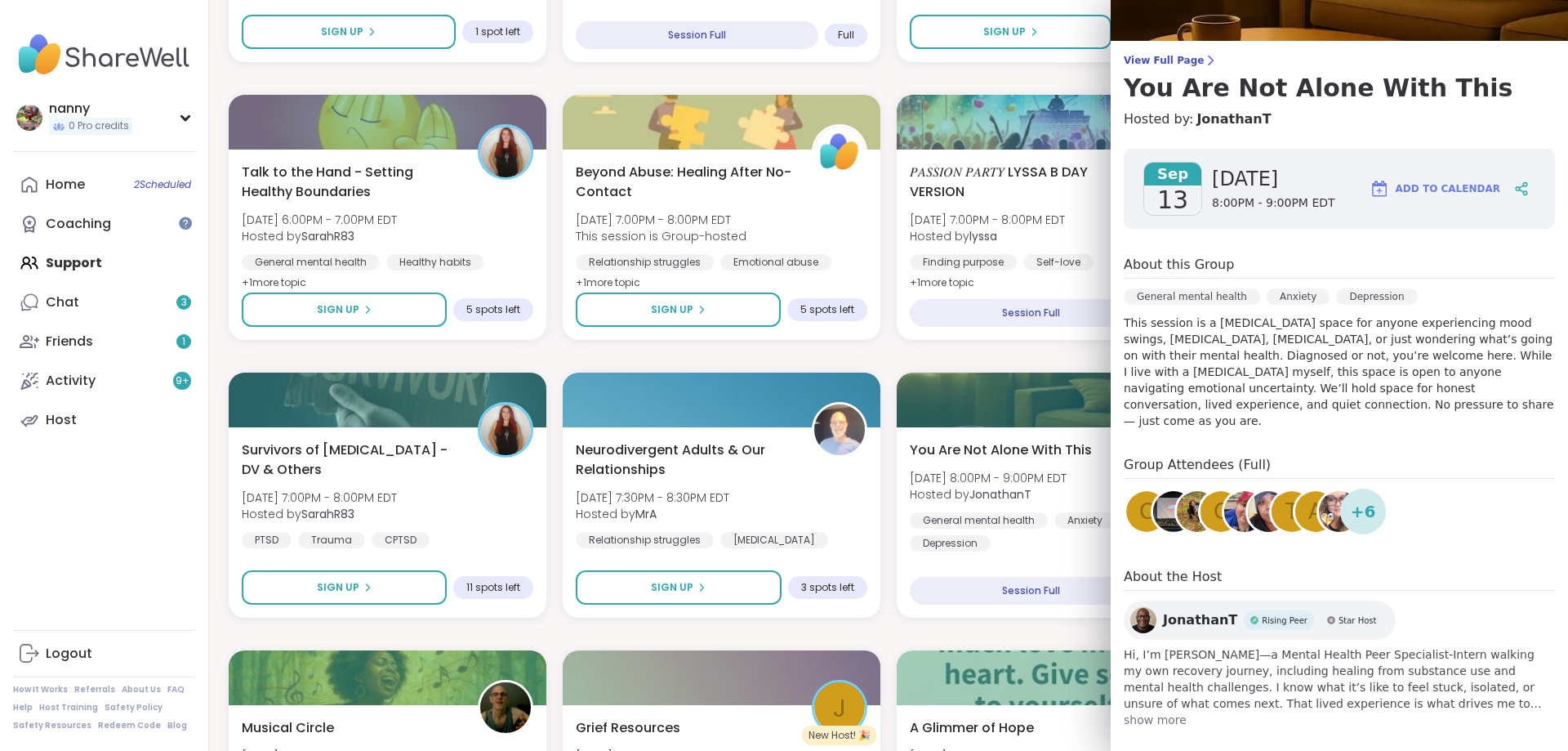
click at [1145, 607] on img at bounding box center [1143, 620] width 26 height 26
